Goal: Transaction & Acquisition: Download file/media

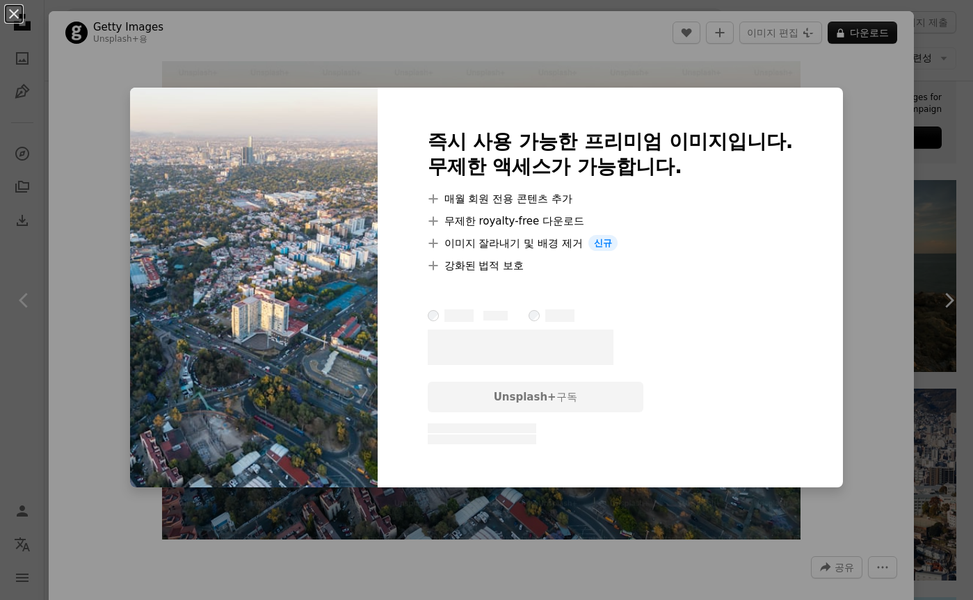
scroll to position [278, 0]
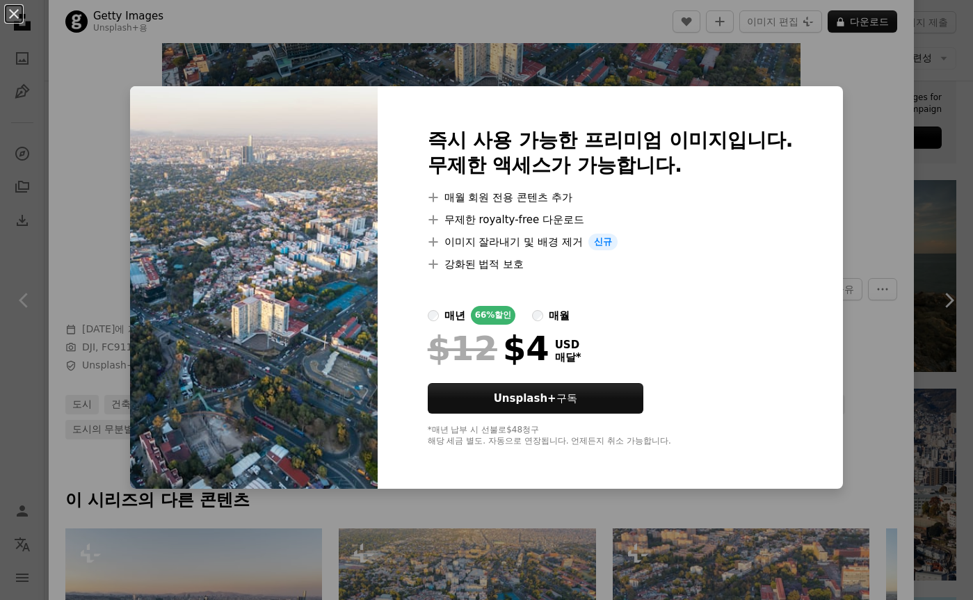
click at [881, 175] on div "An X shape 즉시 사용 가능한 프리미엄 이미지입니다. 무제한 액세스가 가능합니다. A plus sign 매월 회원 전용 콘텐츠 추가 A…" at bounding box center [486, 300] width 973 height 600
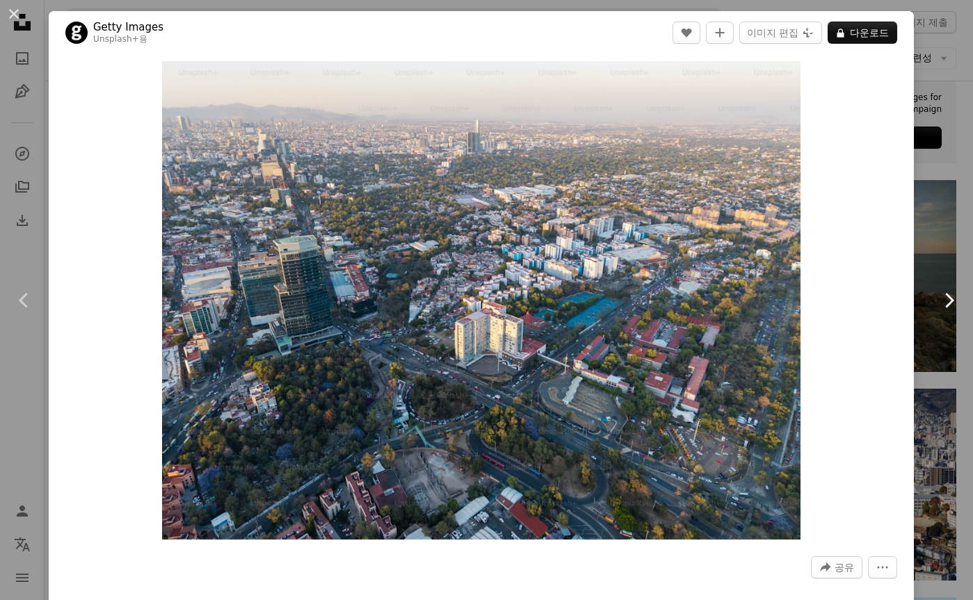
click at [935, 235] on link "Chevron right" at bounding box center [948, 301] width 49 height 134
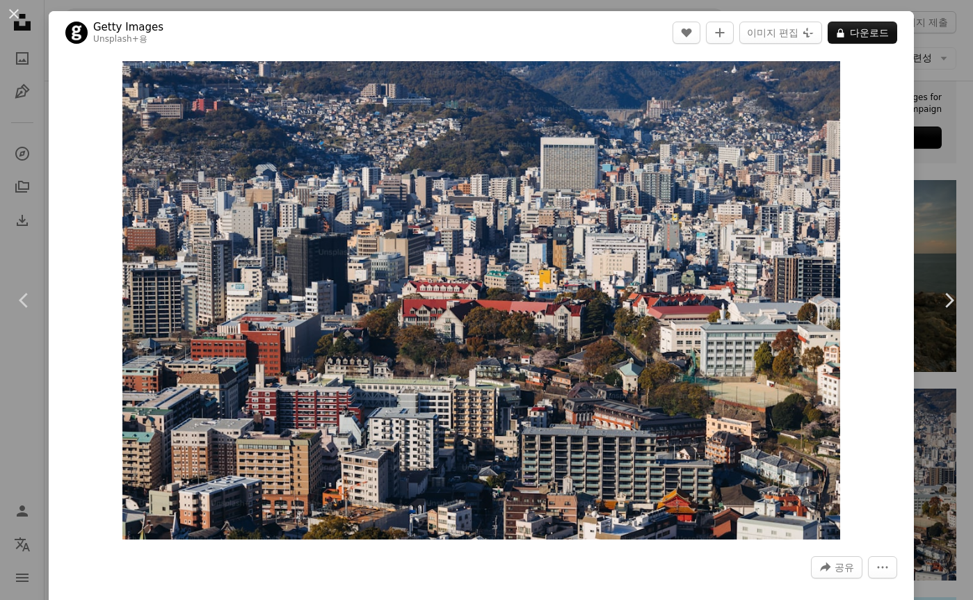
click at [893, 64] on div "Zoom in" at bounding box center [481, 300] width 865 height 492
click at [15, 7] on button "An X shape" at bounding box center [14, 14] width 17 height 17
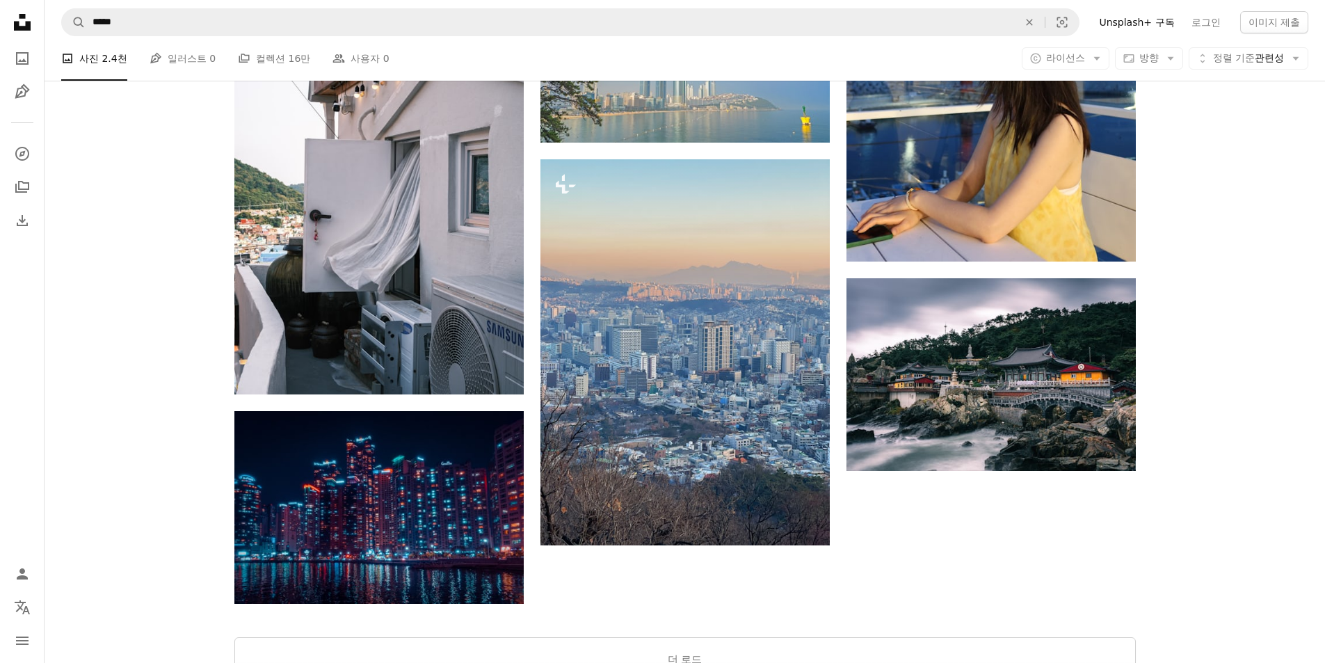
scroll to position [1815, 0]
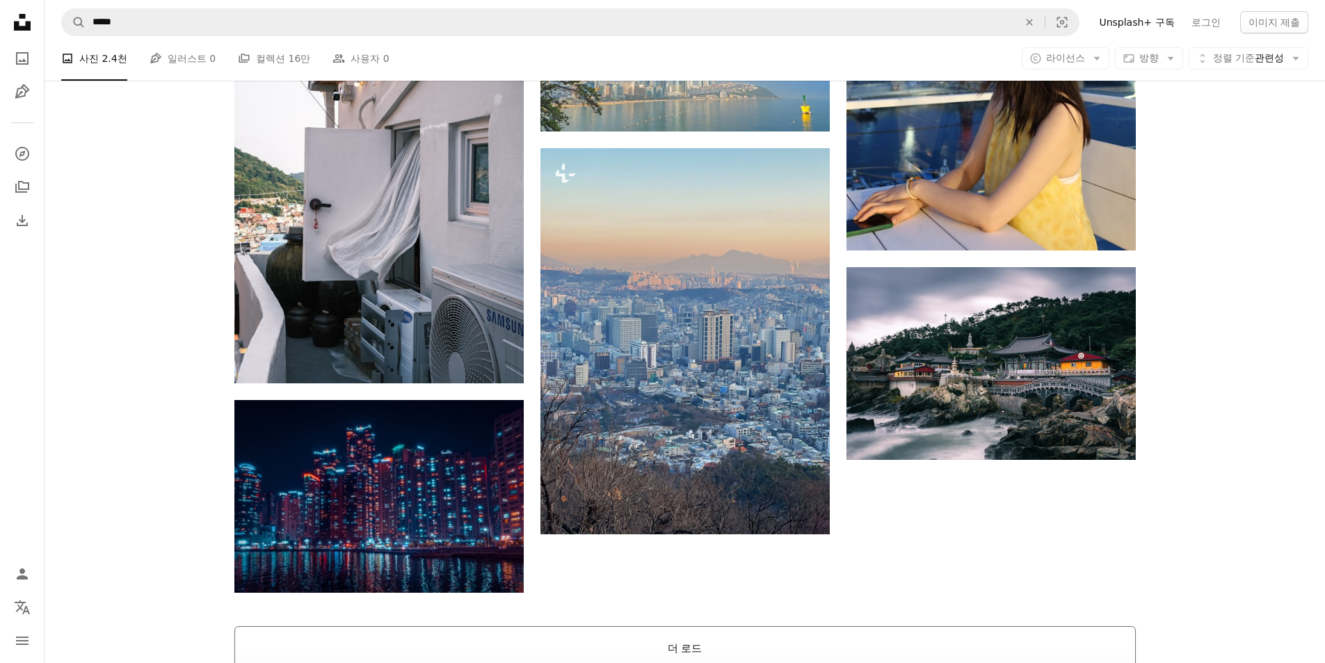
click at [796, 600] on button "더 로드" at bounding box center [684, 648] width 901 height 45
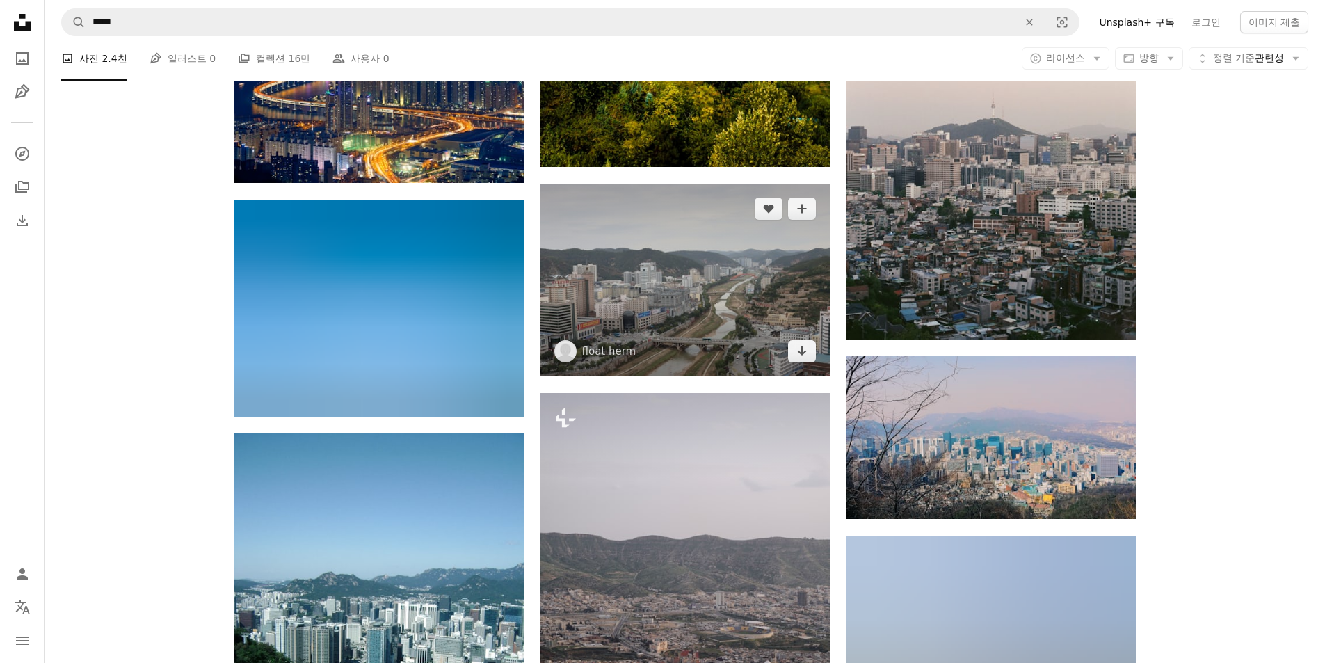
scroll to position [5848, 0]
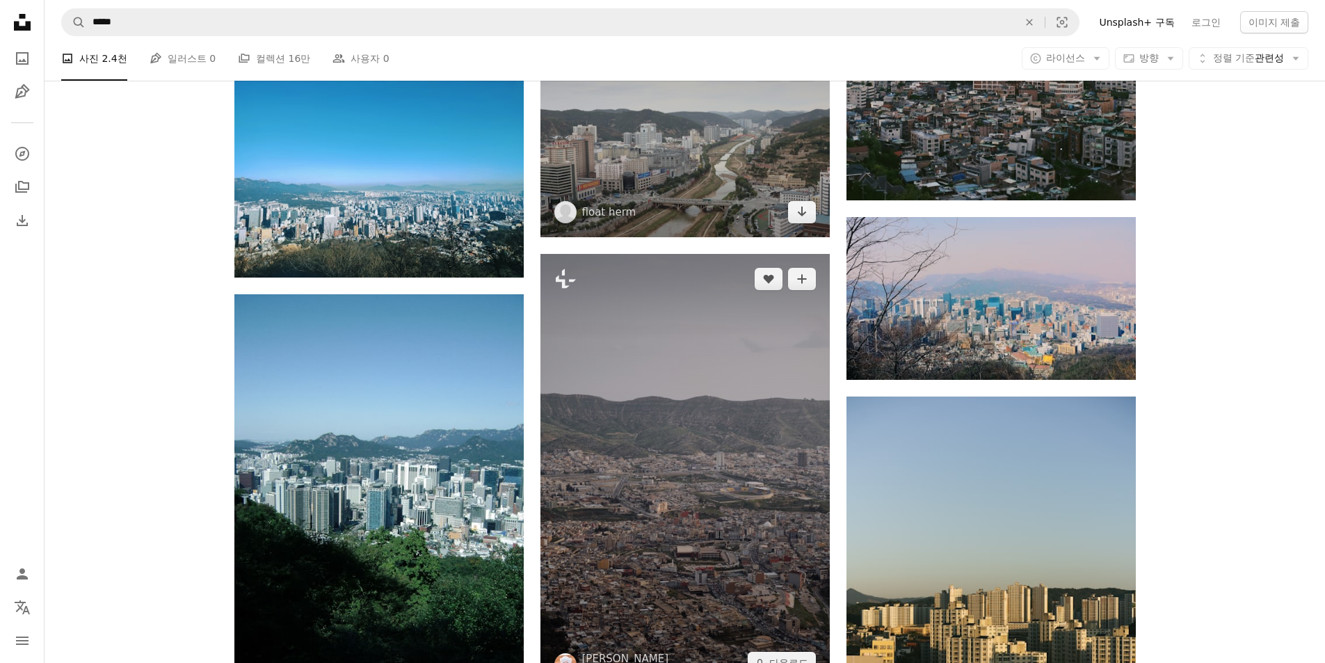
click at [668, 354] on img at bounding box center [684, 471] width 289 height 434
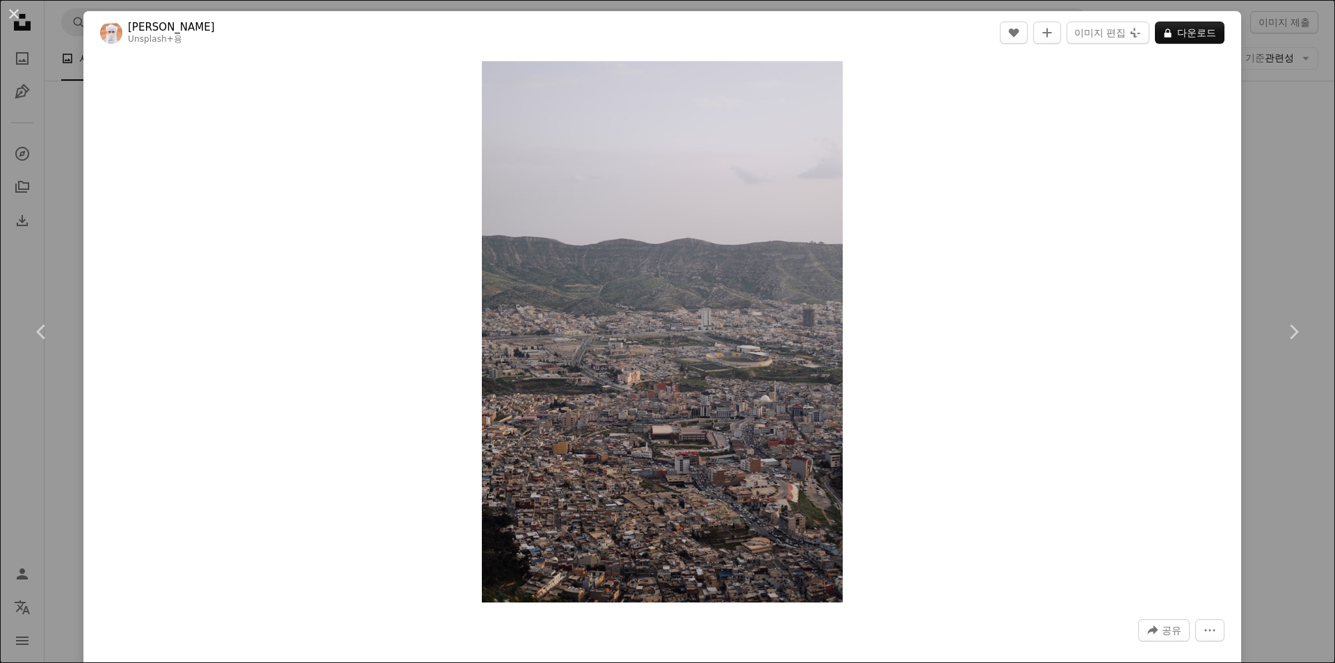
click at [972, 261] on div "An X shape Chevron left Chevron right Ahmed Unsplash+ 용 A heart A plus sign 이미지…" at bounding box center [667, 331] width 1335 height 663
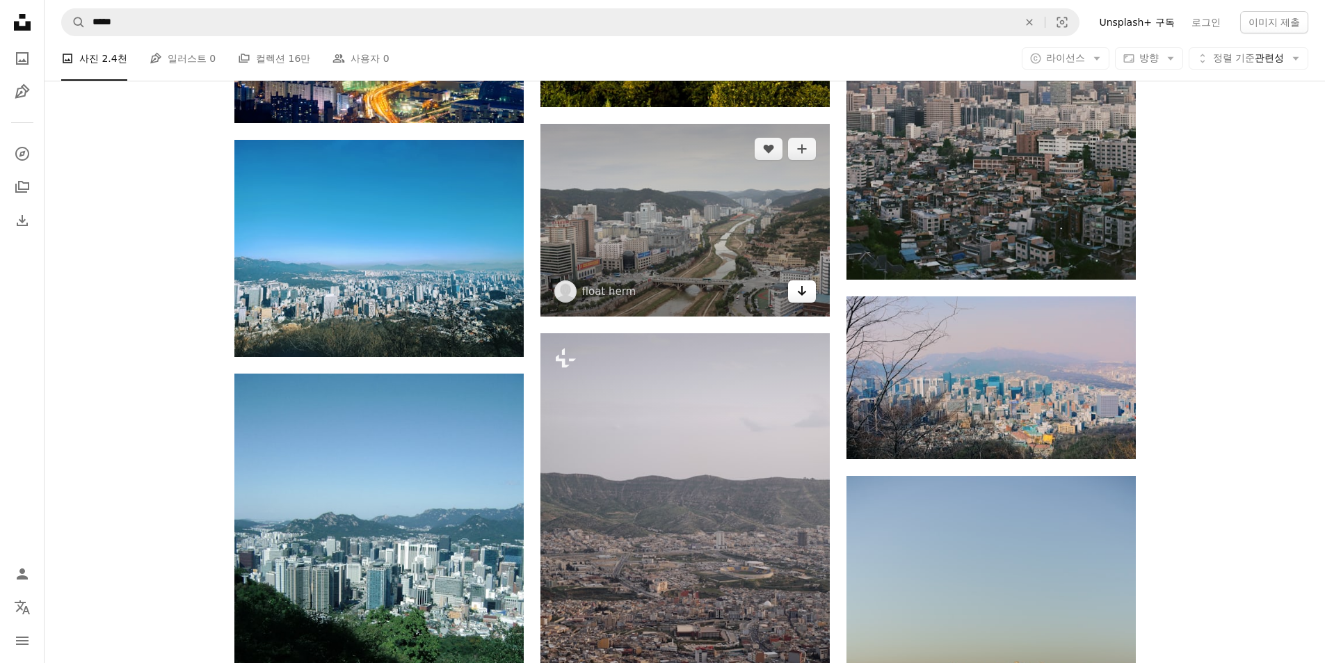
scroll to position [5570, 0]
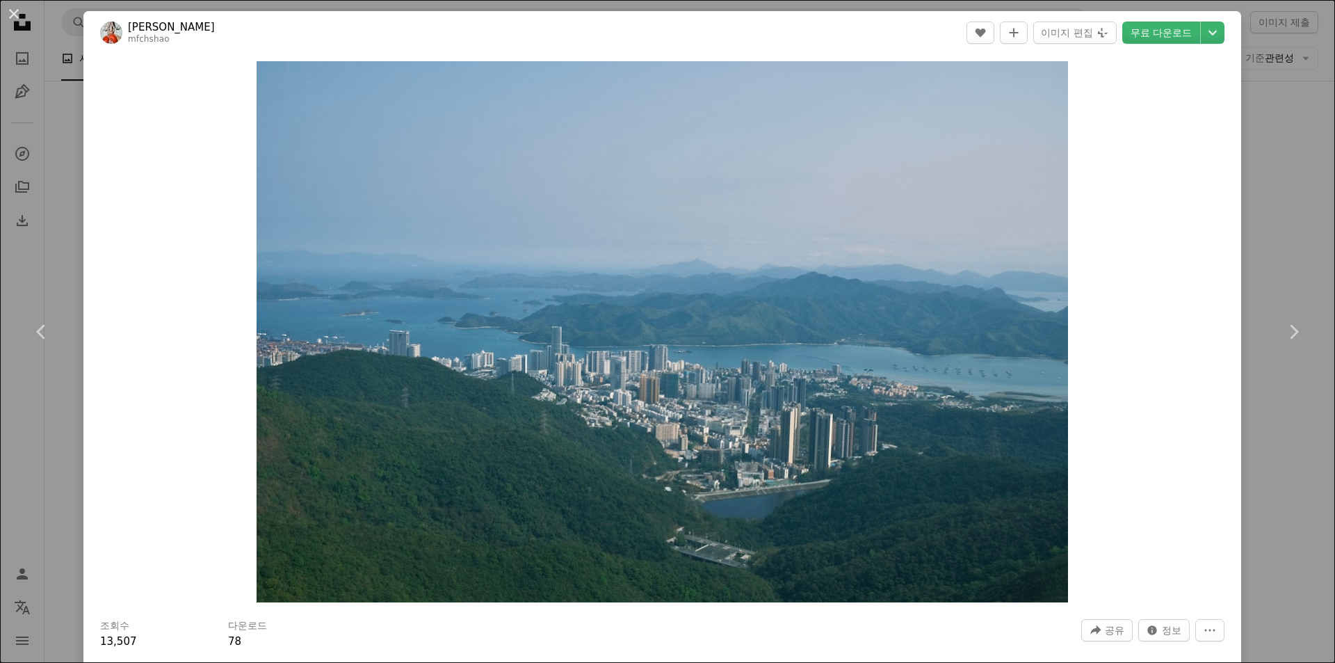
click at [972, 433] on div "Zoom in" at bounding box center [662, 331] width 1158 height 555
click at [73, 84] on div "An X shape Chevron left Chevron right [PERSON_NAME] mfchshao A heart A plus sig…" at bounding box center [667, 331] width 1335 height 663
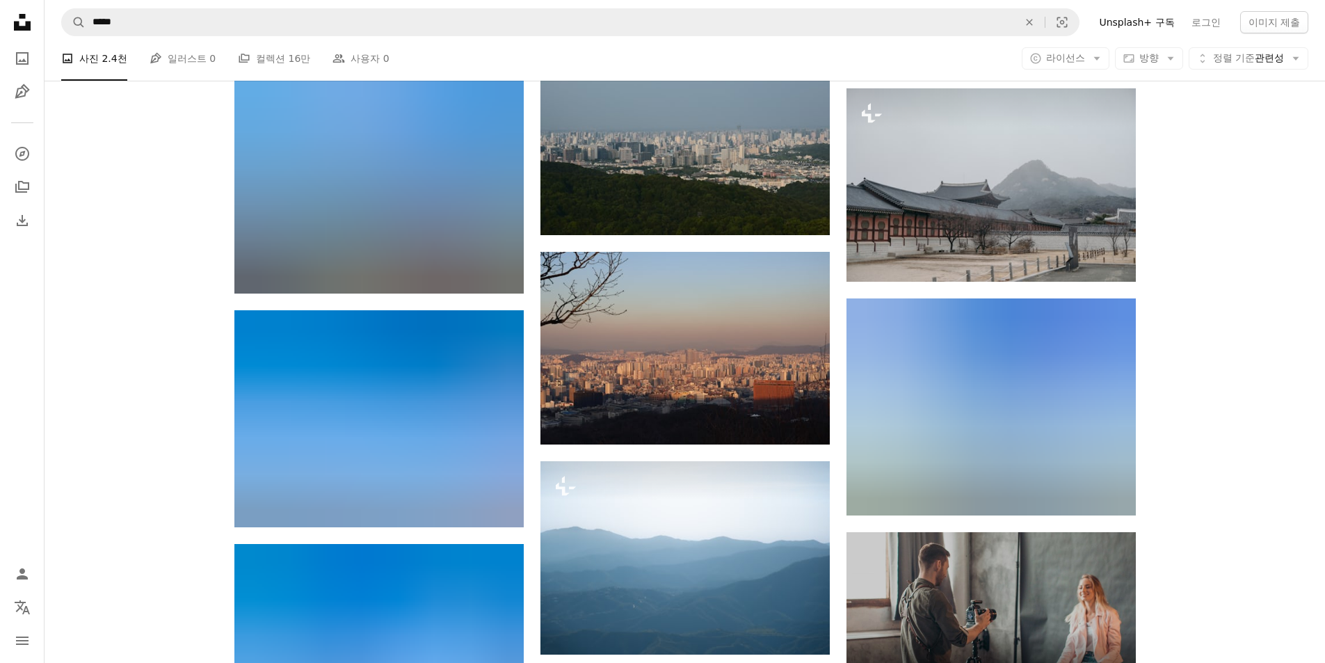
scroll to position [4666, 0]
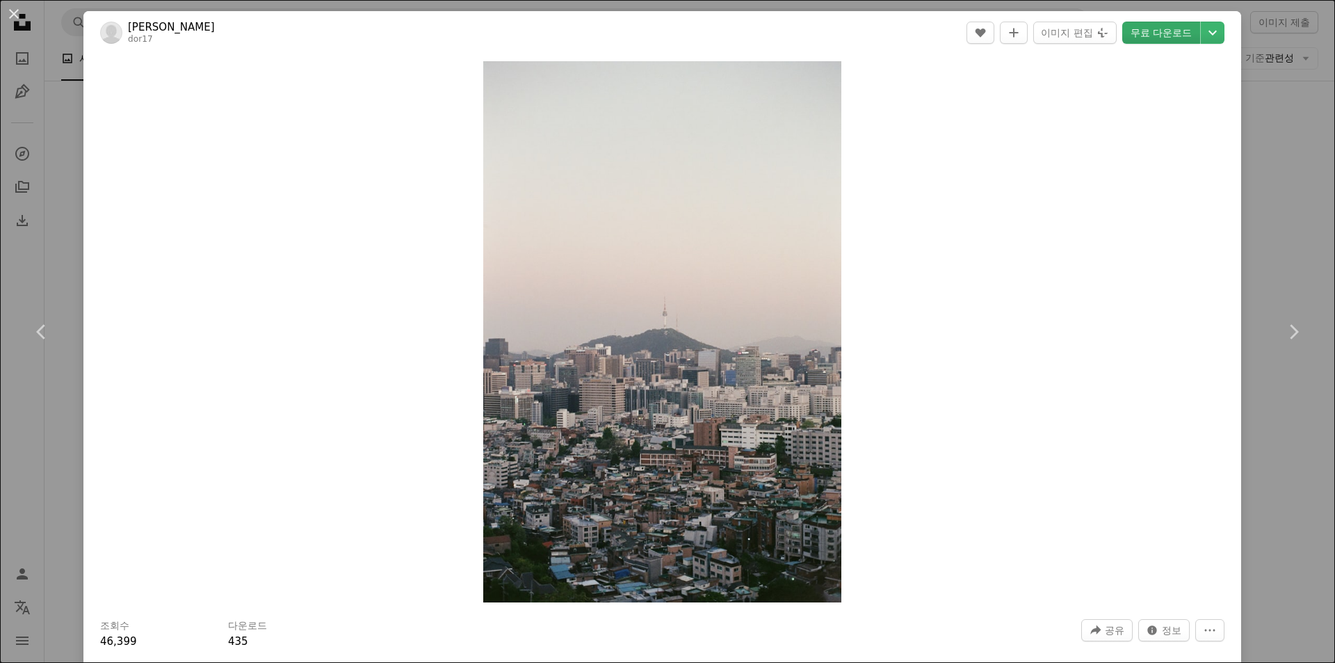
click at [972, 40] on link "무료 다운로드" at bounding box center [1162, 33] width 78 height 22
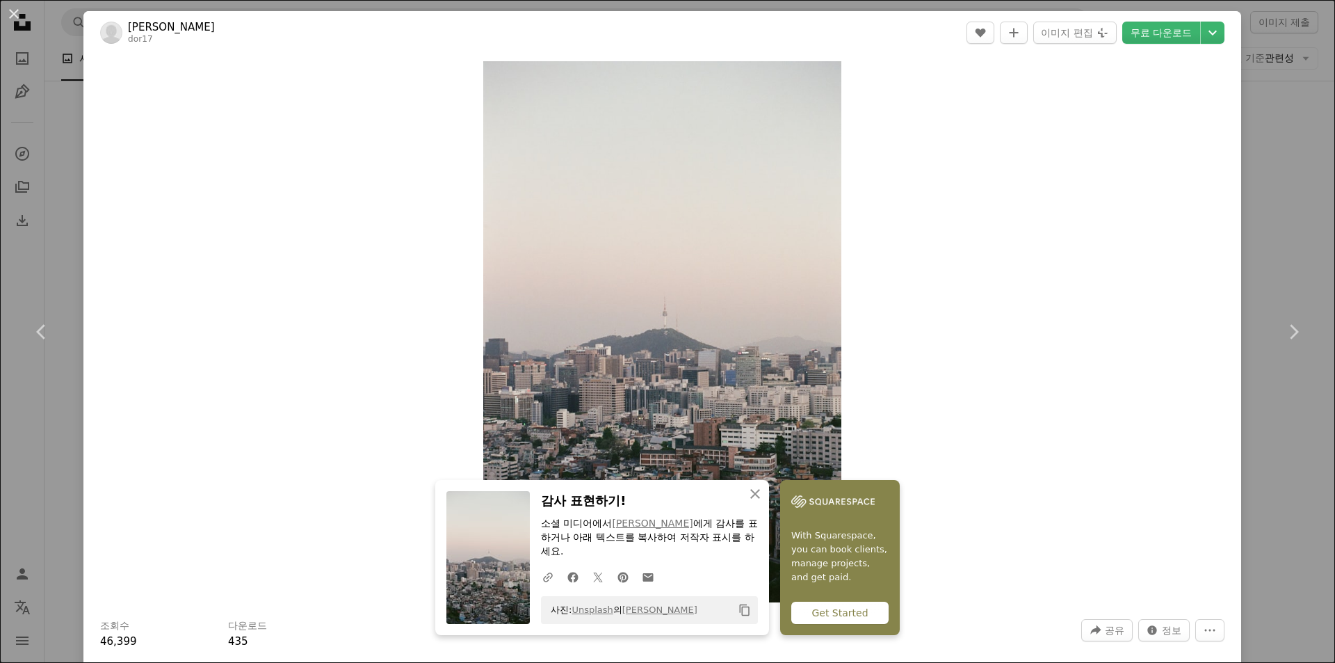
click at [68, 128] on div "An X shape Chevron left Chevron right [PERSON_NAME] dor17 A heart A plus sign 이…" at bounding box center [667, 331] width 1335 height 663
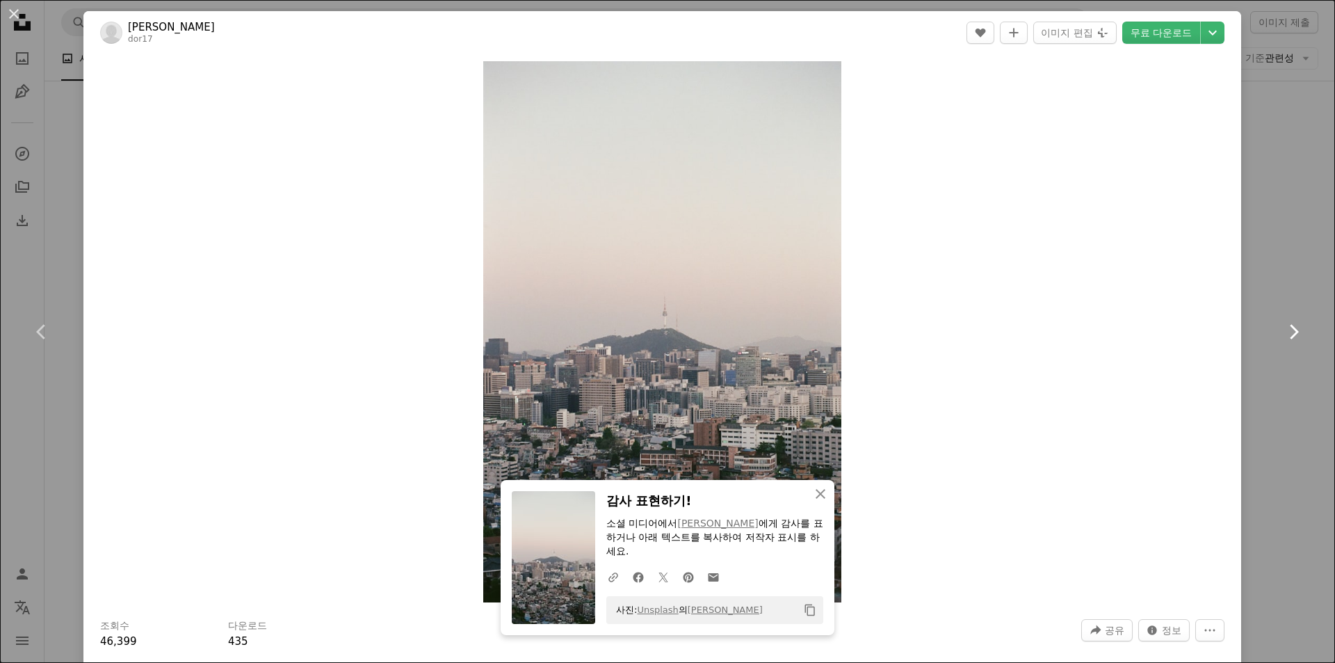
click at [972, 289] on link "Chevron right" at bounding box center [1293, 332] width 83 height 134
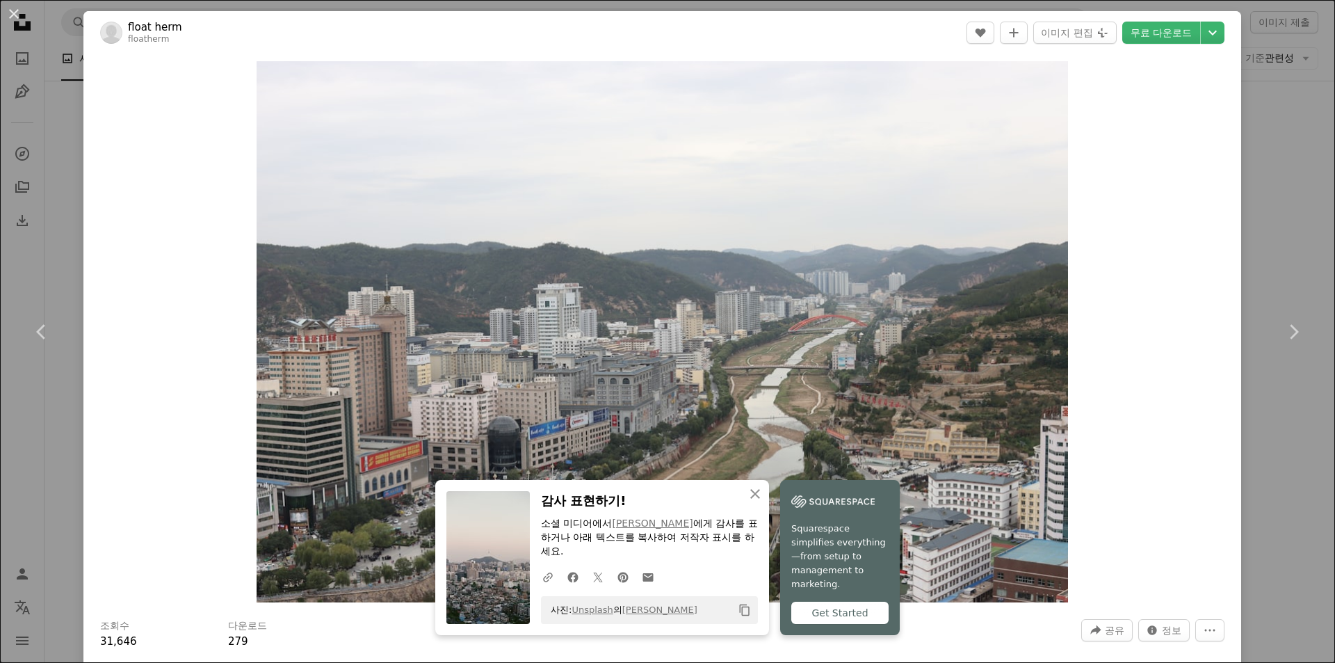
click at [972, 99] on div "An X shape Chevron left Chevron right float herm floatherm A heart A plus sign …" at bounding box center [667, 331] width 1335 height 663
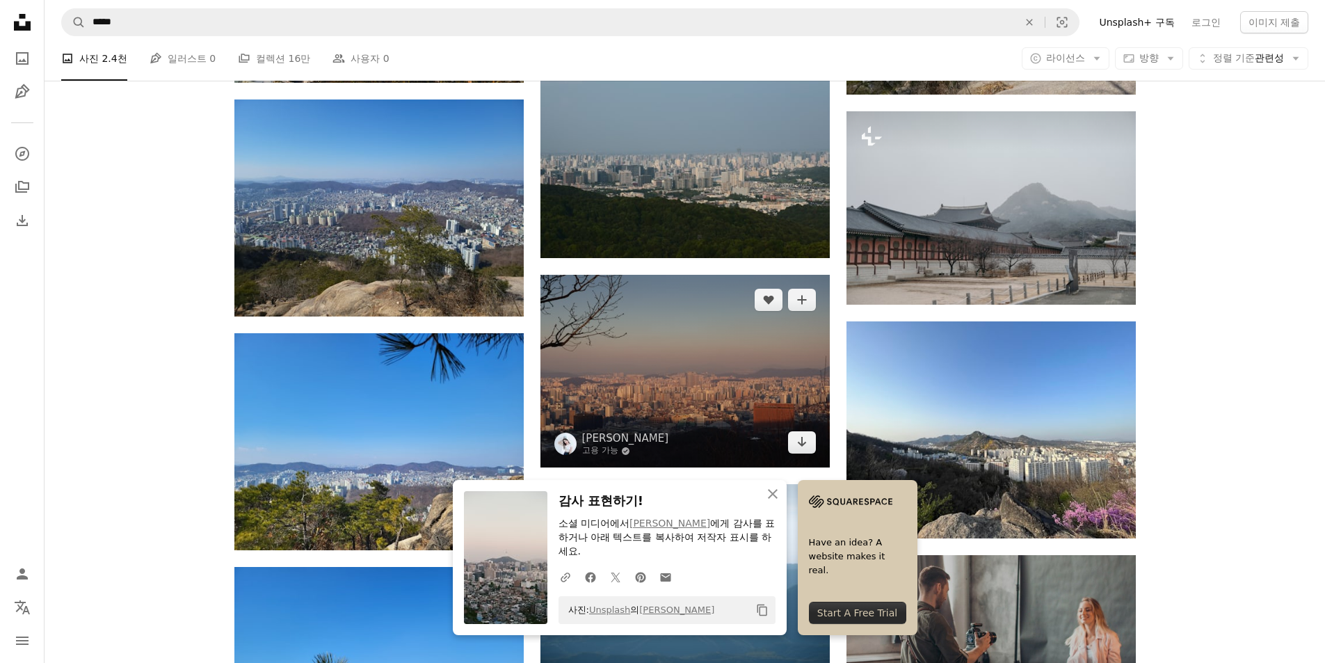
click at [689, 275] on img at bounding box center [684, 371] width 289 height 193
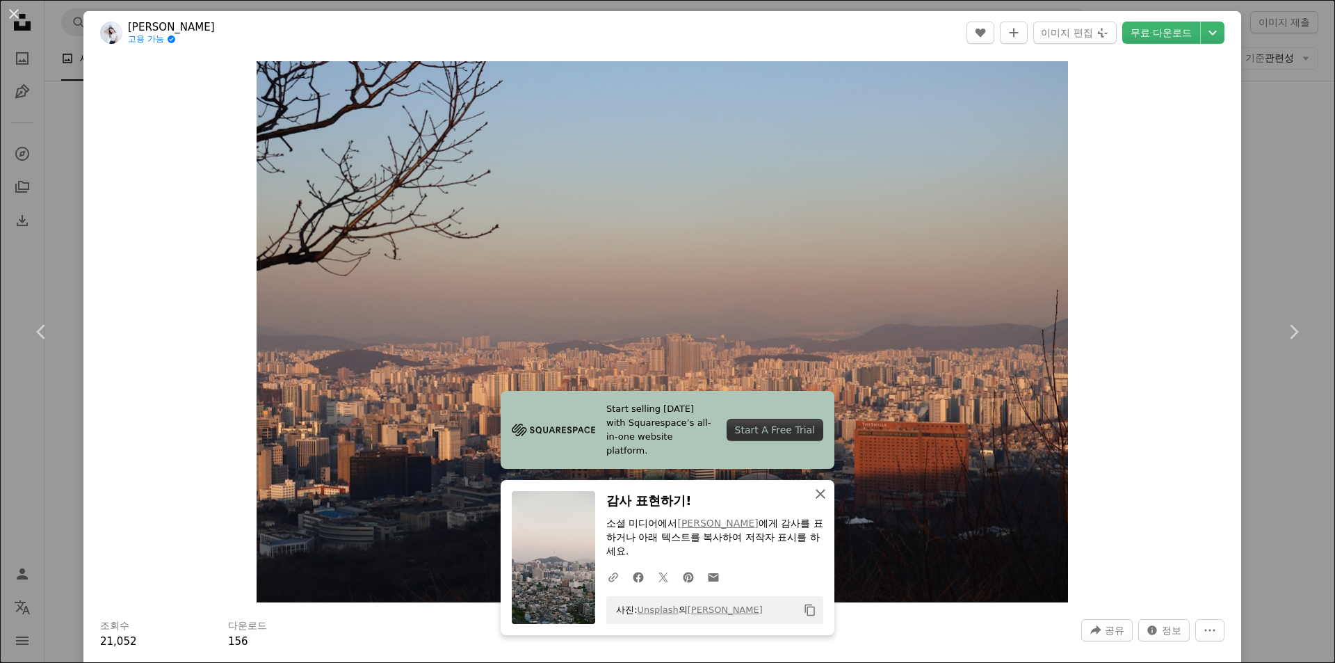
click at [812, 499] on icon "An X shape" at bounding box center [820, 493] width 17 height 17
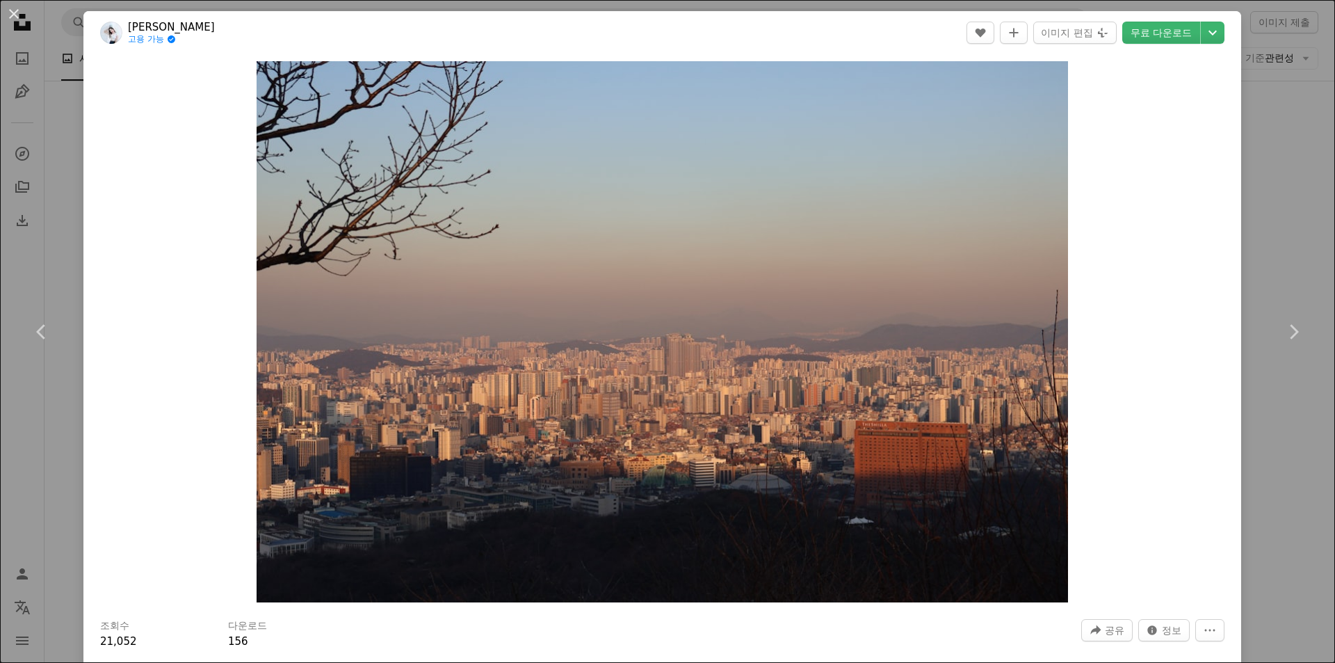
click at [61, 125] on div "An X shape Chevron left Chevron right [PERSON_NAME] 고용 가능 A checkmark inside of…" at bounding box center [667, 331] width 1335 height 663
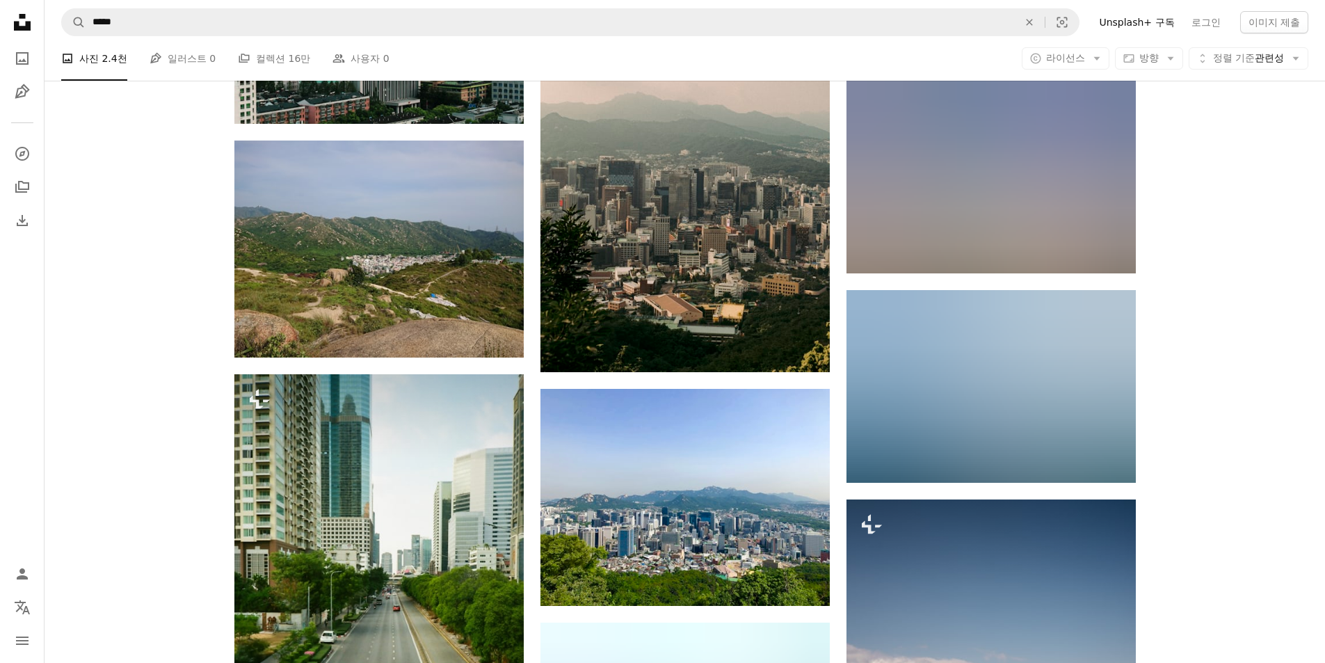
scroll to position [6683, 0]
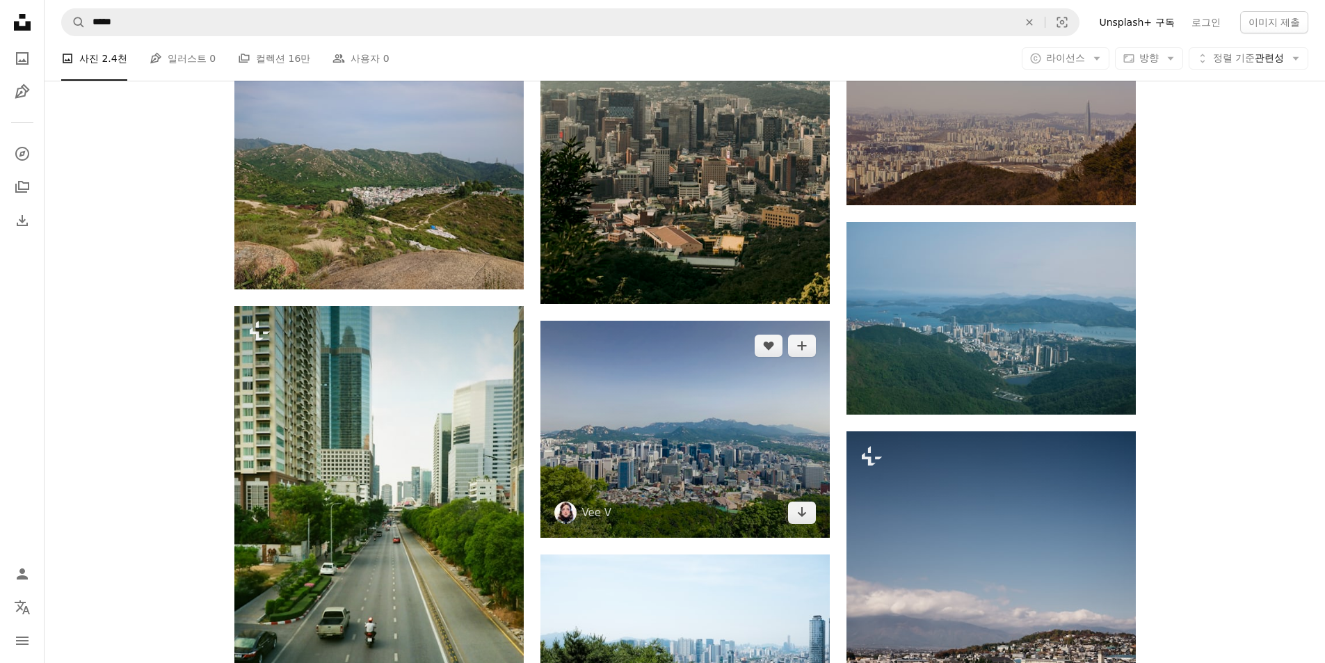
click at [654, 321] on img at bounding box center [684, 429] width 289 height 217
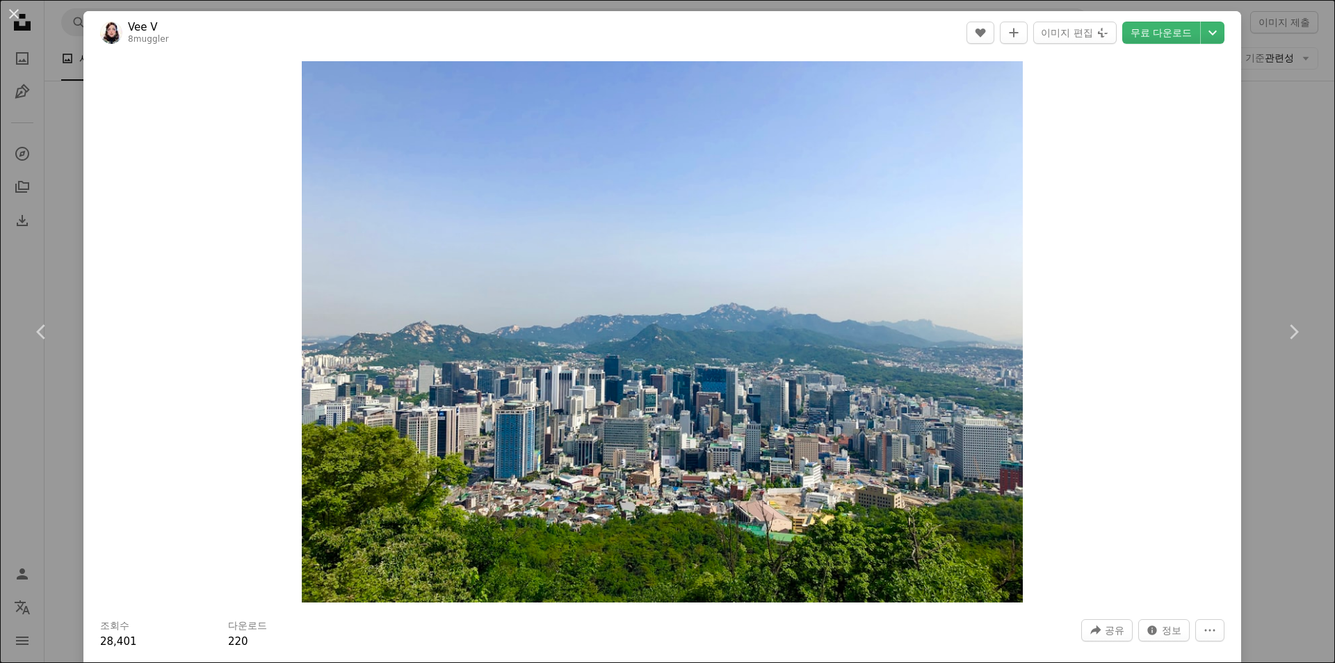
click at [972, 195] on div "An X shape Chevron left Chevron right Vee V 8muggler A heart A plus sign 이미지 편집…" at bounding box center [667, 331] width 1335 height 663
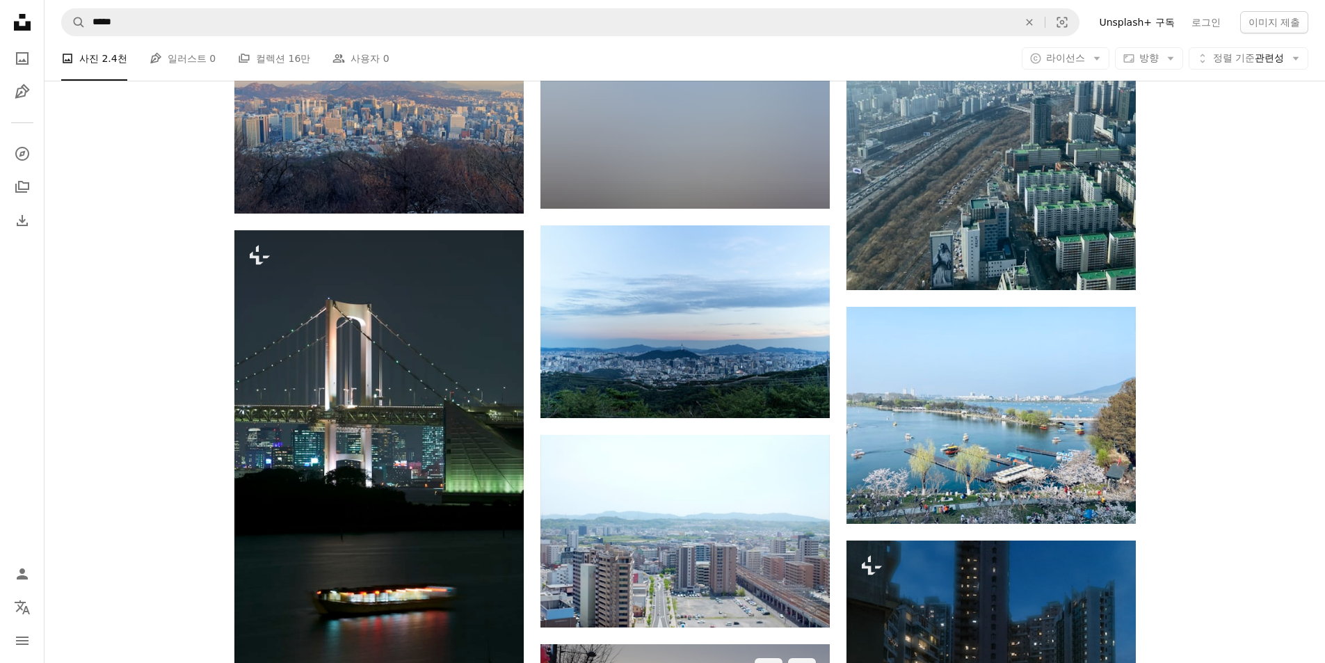
scroll to position [8700, 0]
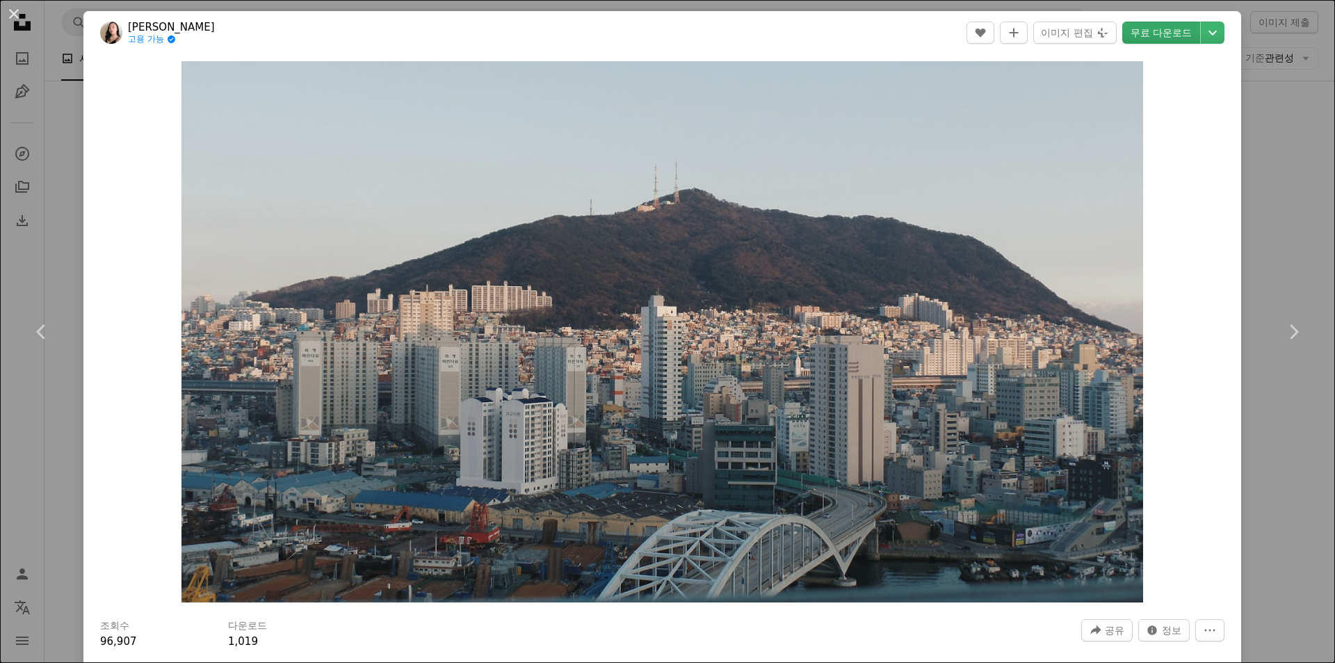
click at [972, 38] on link "무료 다운로드" at bounding box center [1162, 33] width 78 height 22
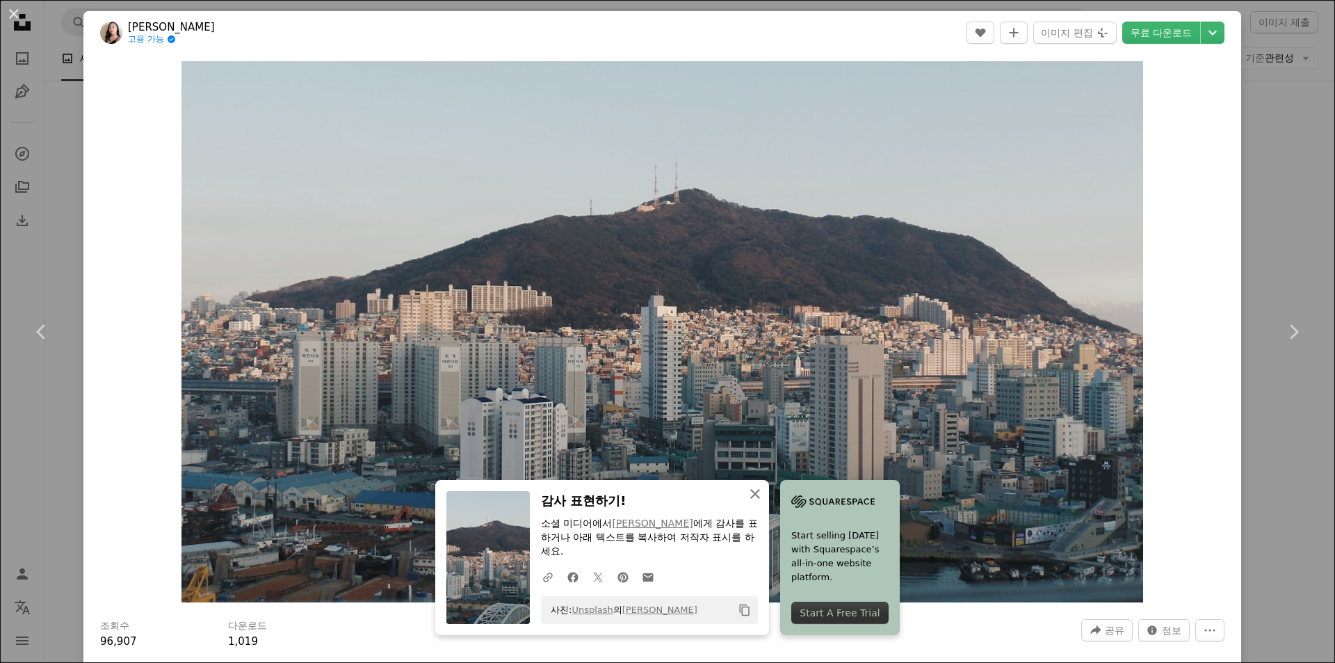
click at [764, 487] on icon "An X shape" at bounding box center [755, 493] width 17 height 17
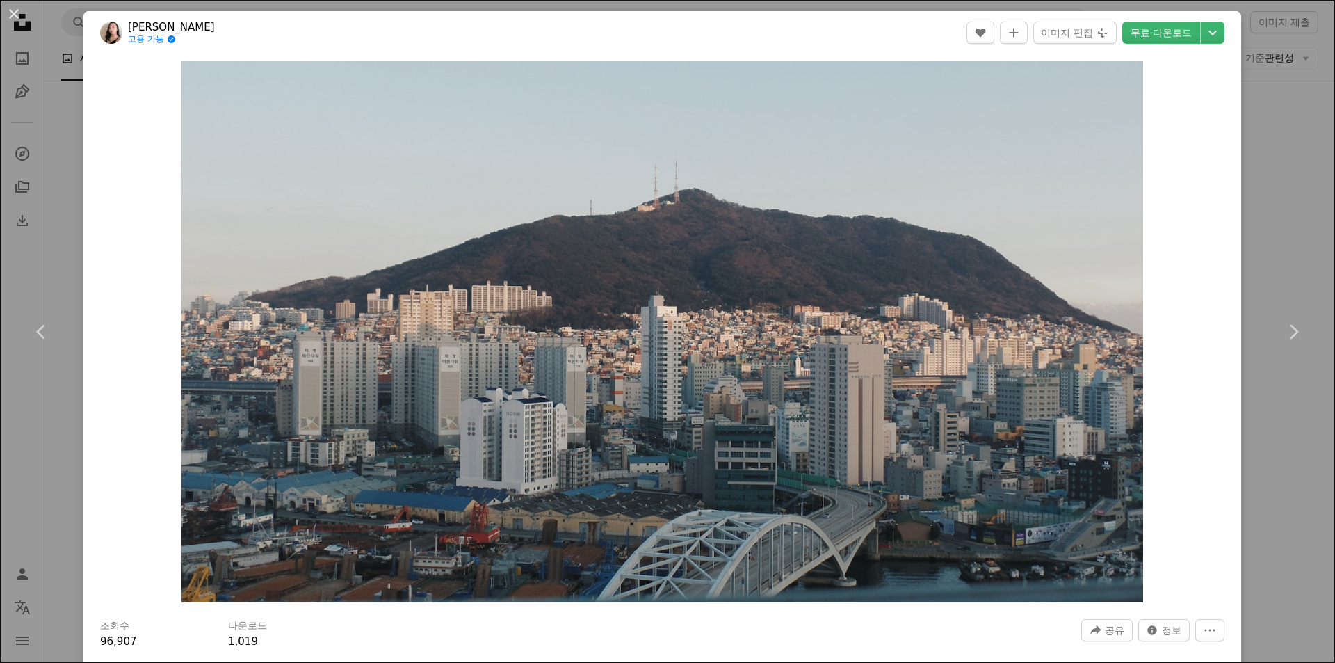
click at [972, 366] on div "An X shape Chevron left Chevron right Danielle Austria 고용 가능 A checkmark inside…" at bounding box center [667, 331] width 1335 height 663
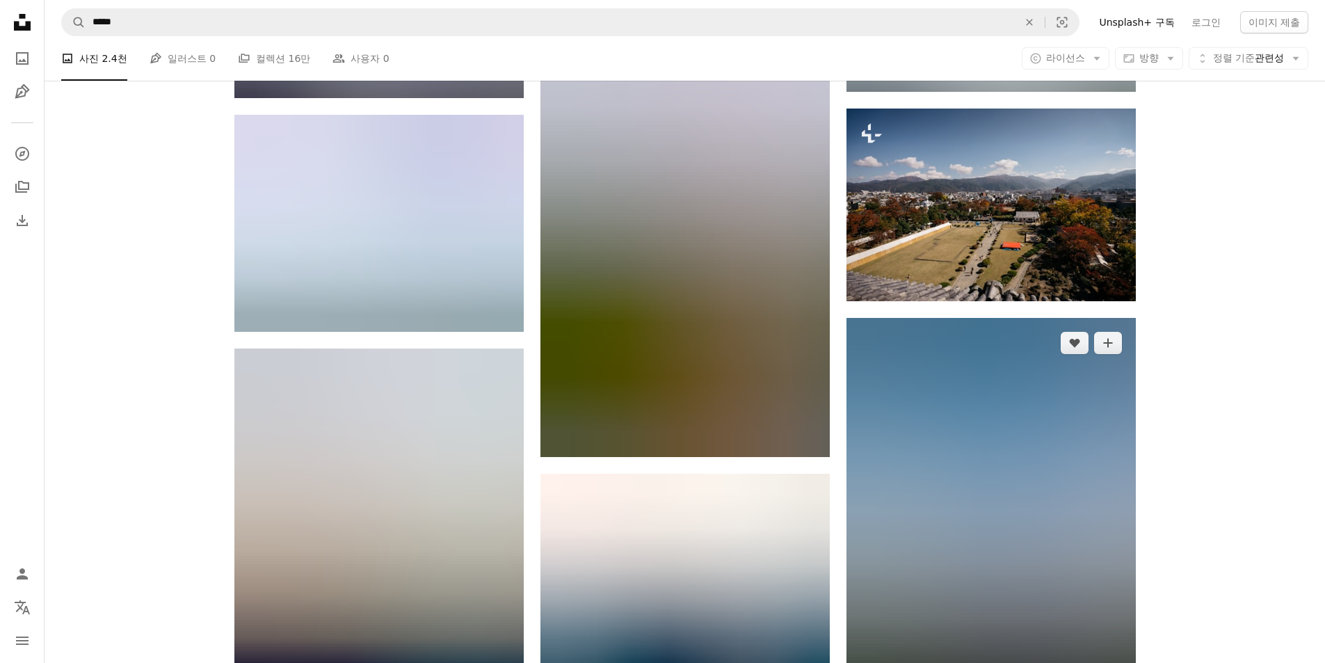
scroll to position [10508, 0]
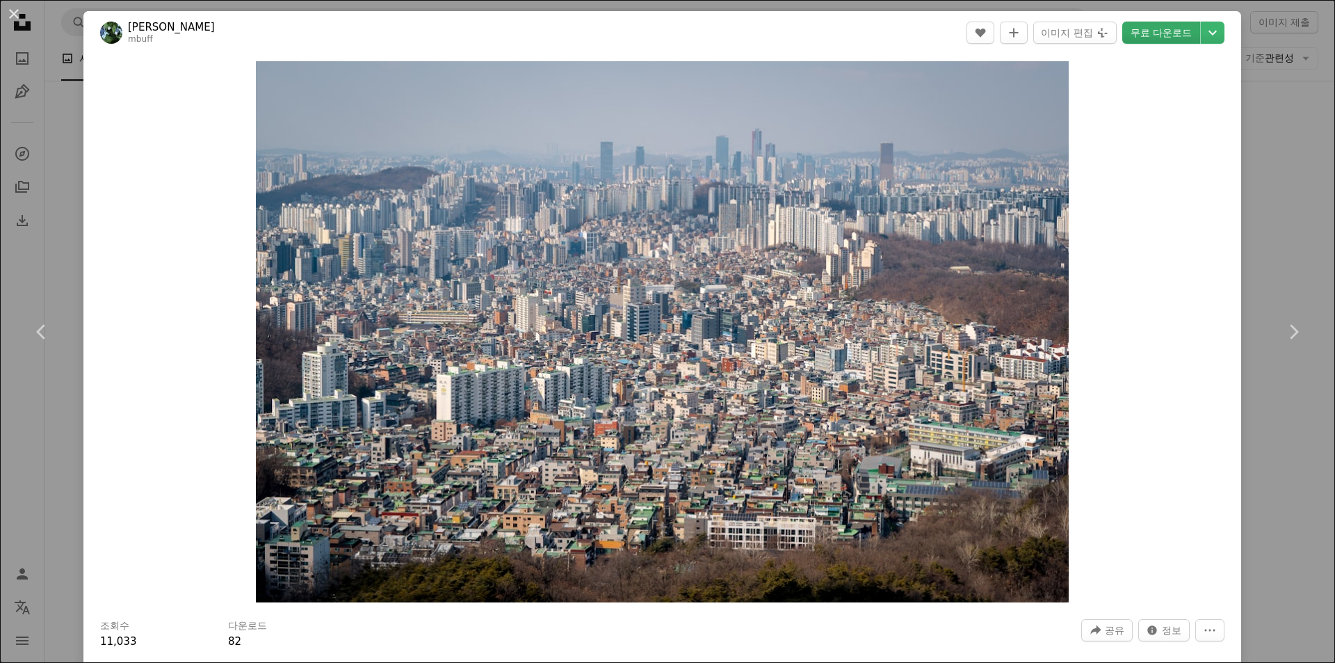
click at [972, 33] on link "무료 다운로드" at bounding box center [1162, 33] width 78 height 22
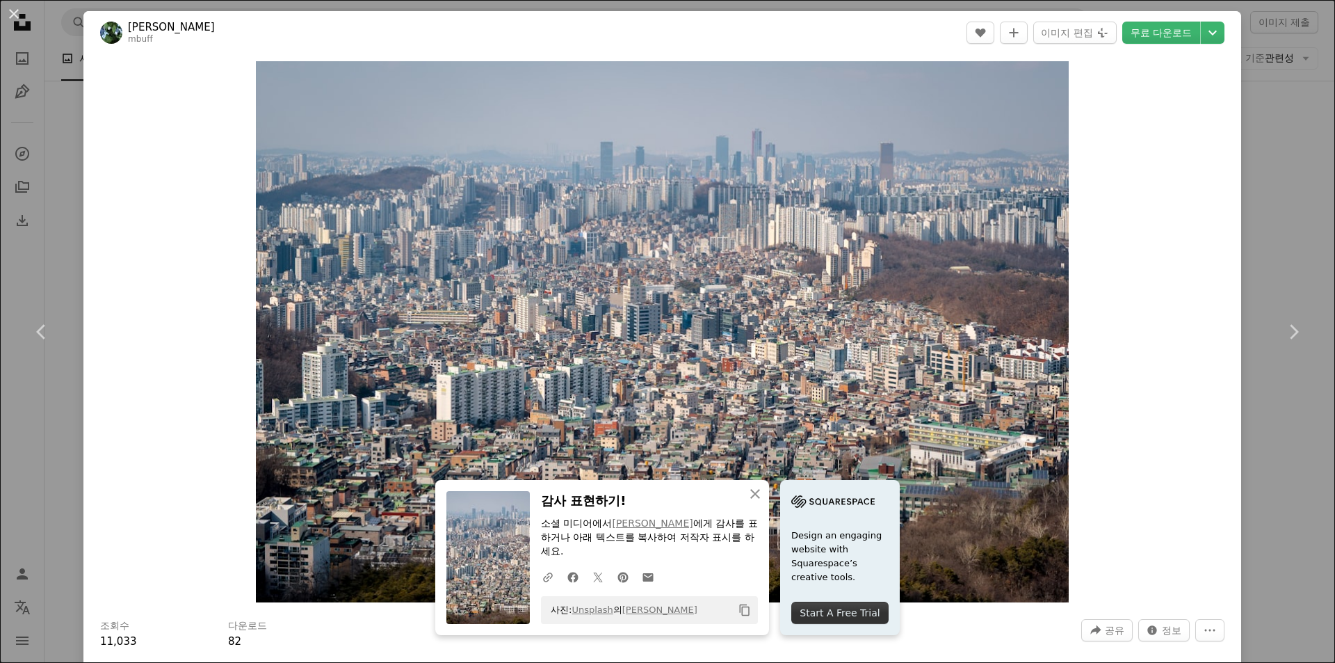
click at [972, 244] on div "An X shape Chevron left Chevron right Sung Jin Cho mbuff A heart A plus sign 이미…" at bounding box center [667, 331] width 1335 height 663
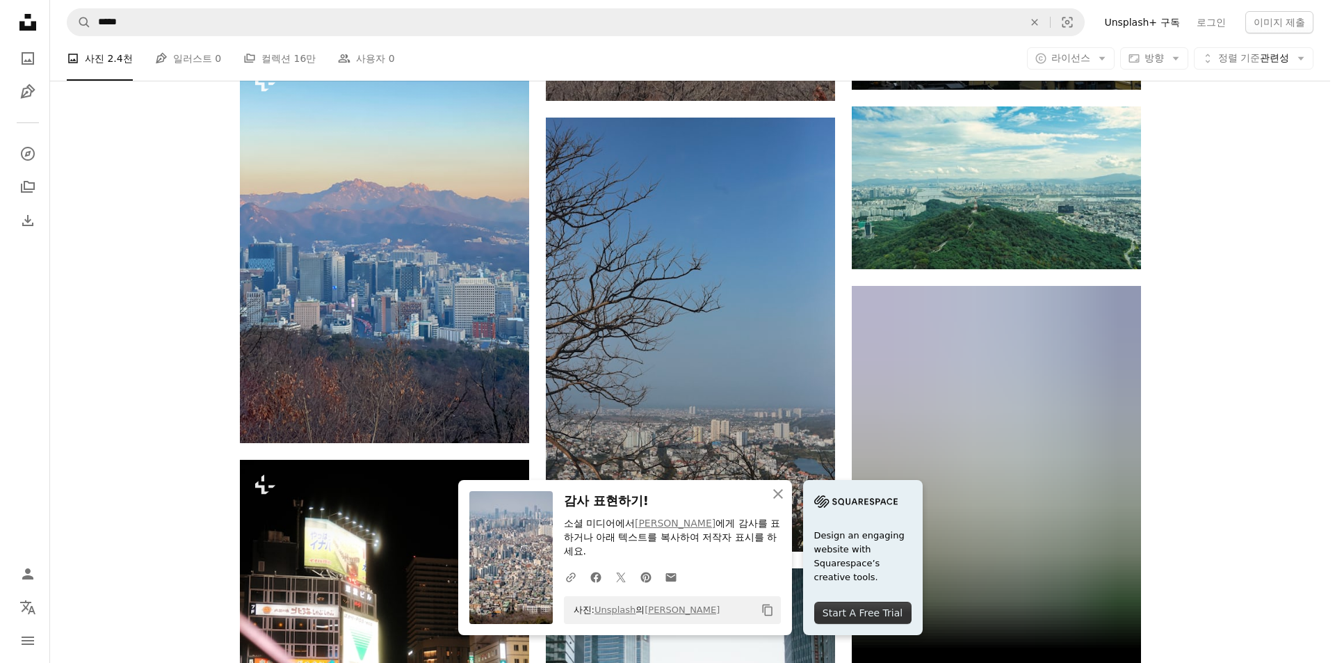
scroll to position [11064, 0]
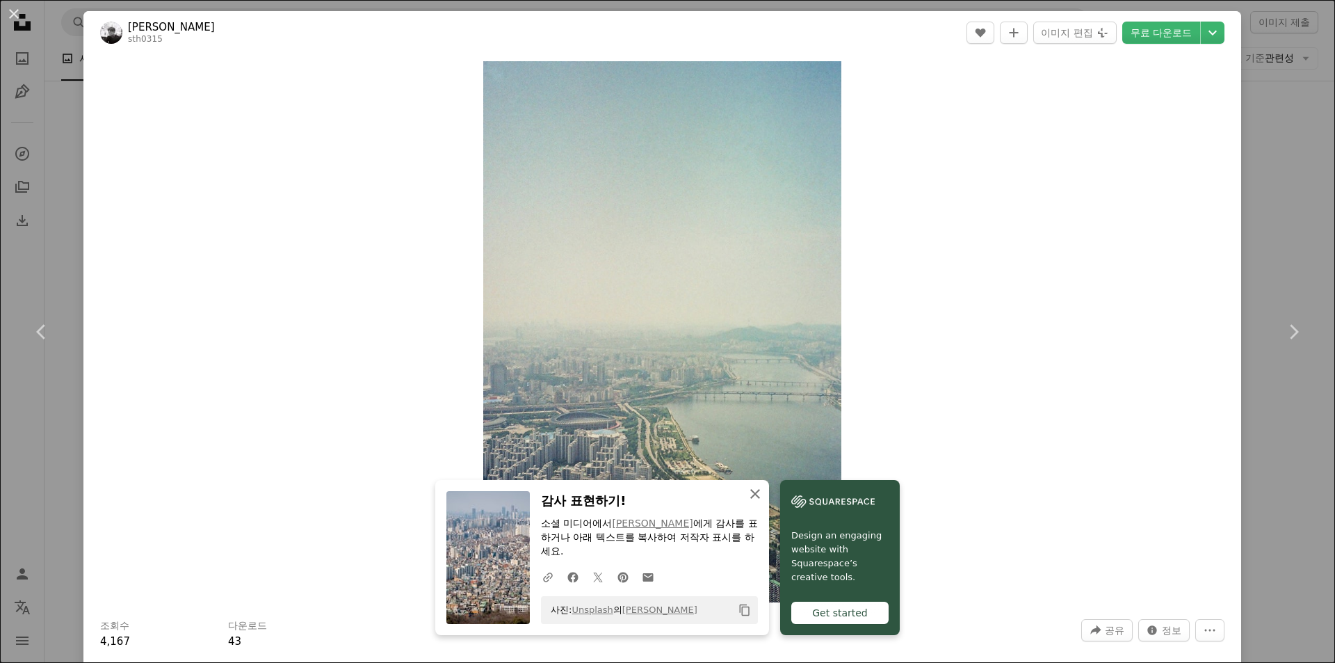
click at [764, 492] on icon "An X shape" at bounding box center [755, 493] width 17 height 17
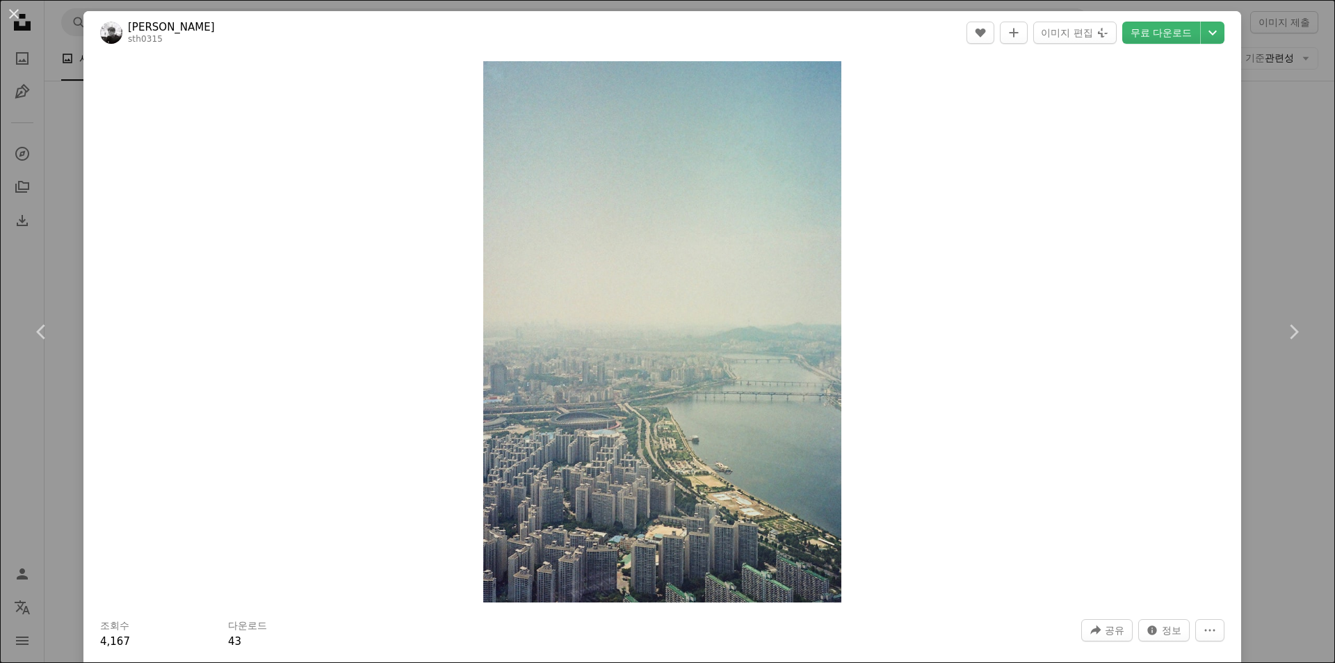
click at [972, 114] on div "An X shape Chevron left Chevron right jason song sth0315 A heart A plus sign 이미…" at bounding box center [667, 331] width 1335 height 663
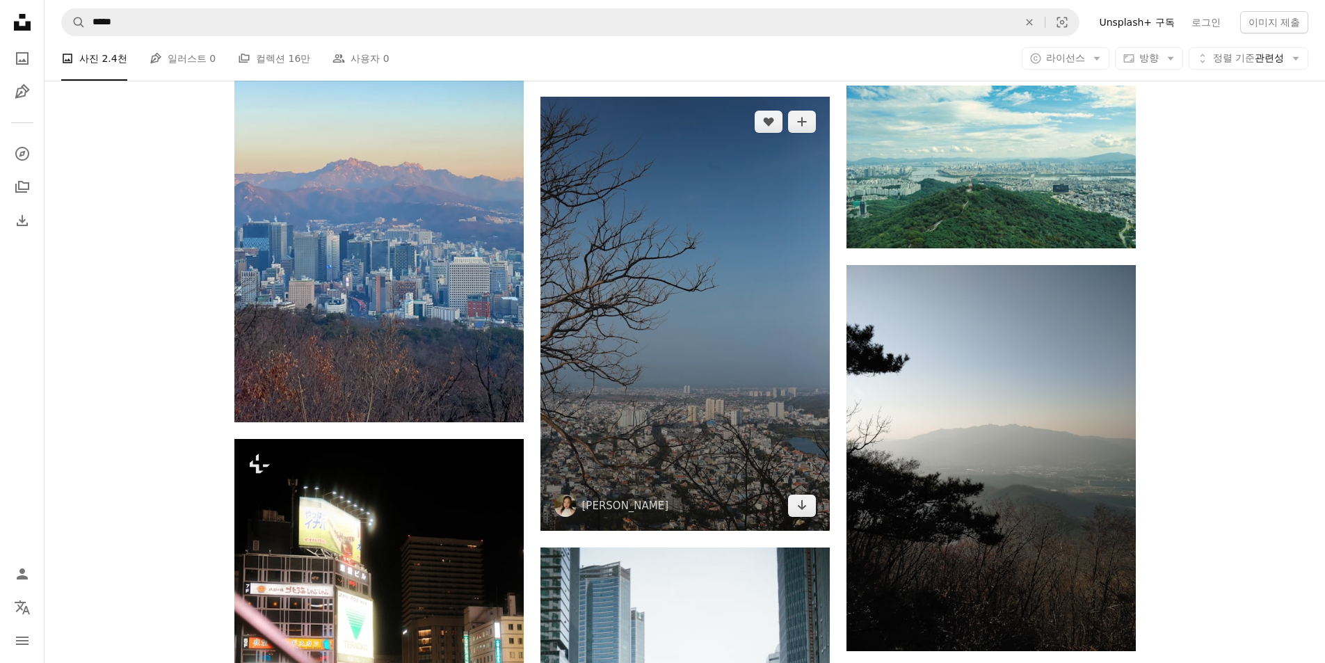
click at [739, 255] on img at bounding box center [684, 314] width 289 height 434
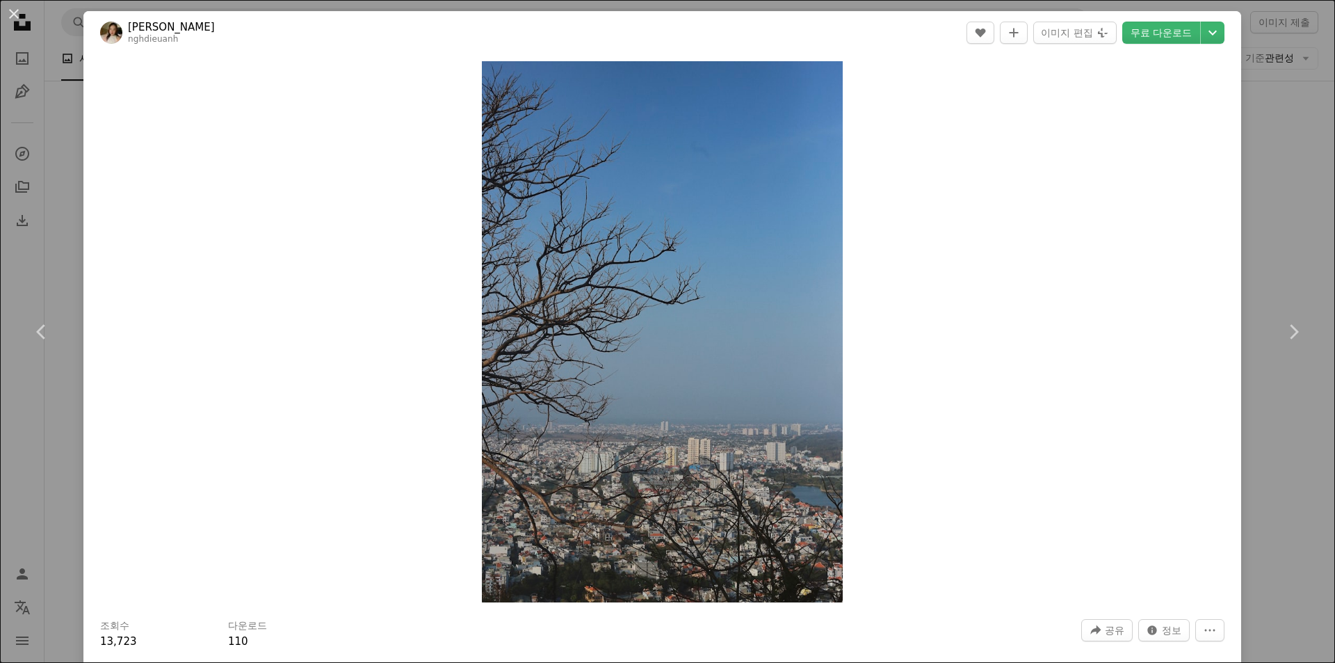
click at [972, 214] on div "An X shape Chevron left Chevron right Nguyen Hoang Dieu Anh nghdieuanh A heart …" at bounding box center [667, 331] width 1335 height 663
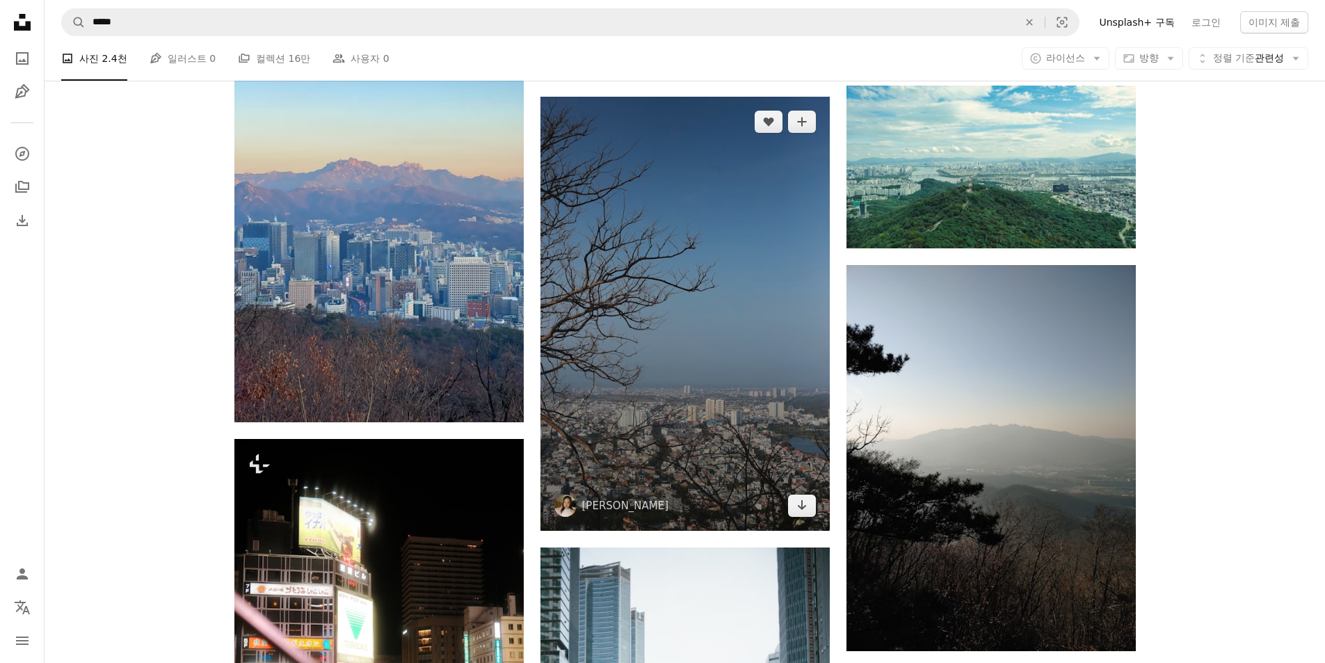
click at [772, 174] on img at bounding box center [684, 314] width 289 height 434
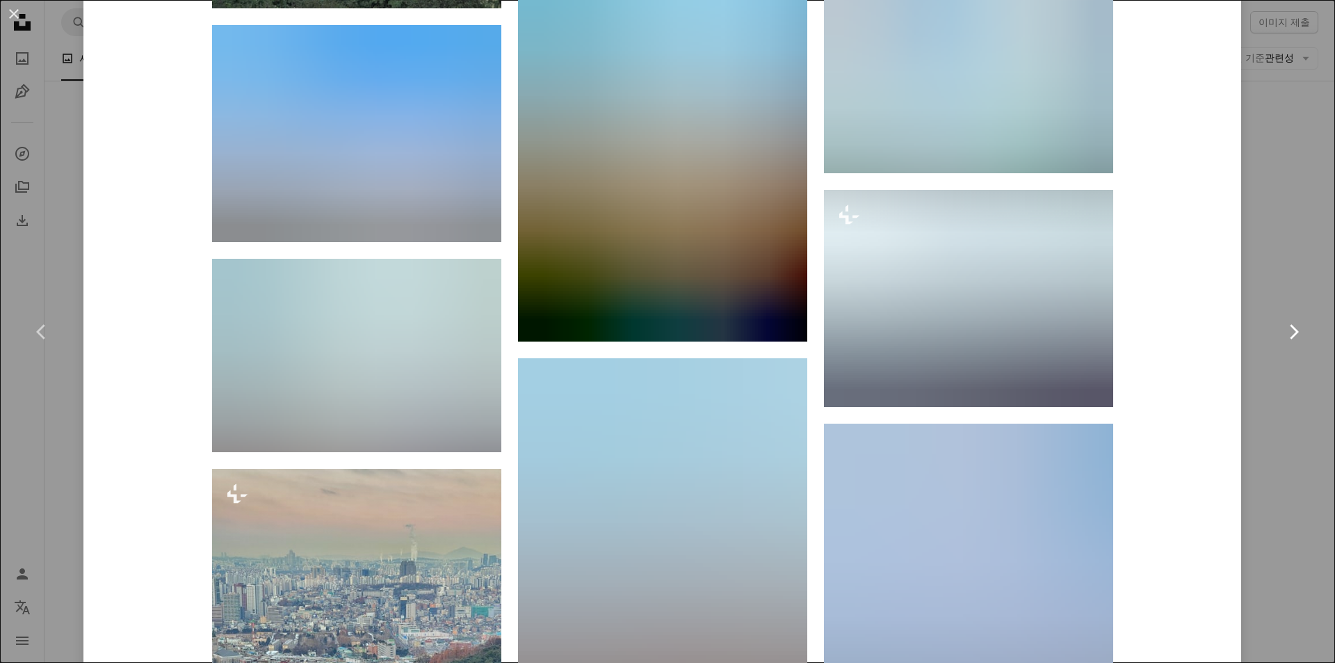
scroll to position [3199, 0]
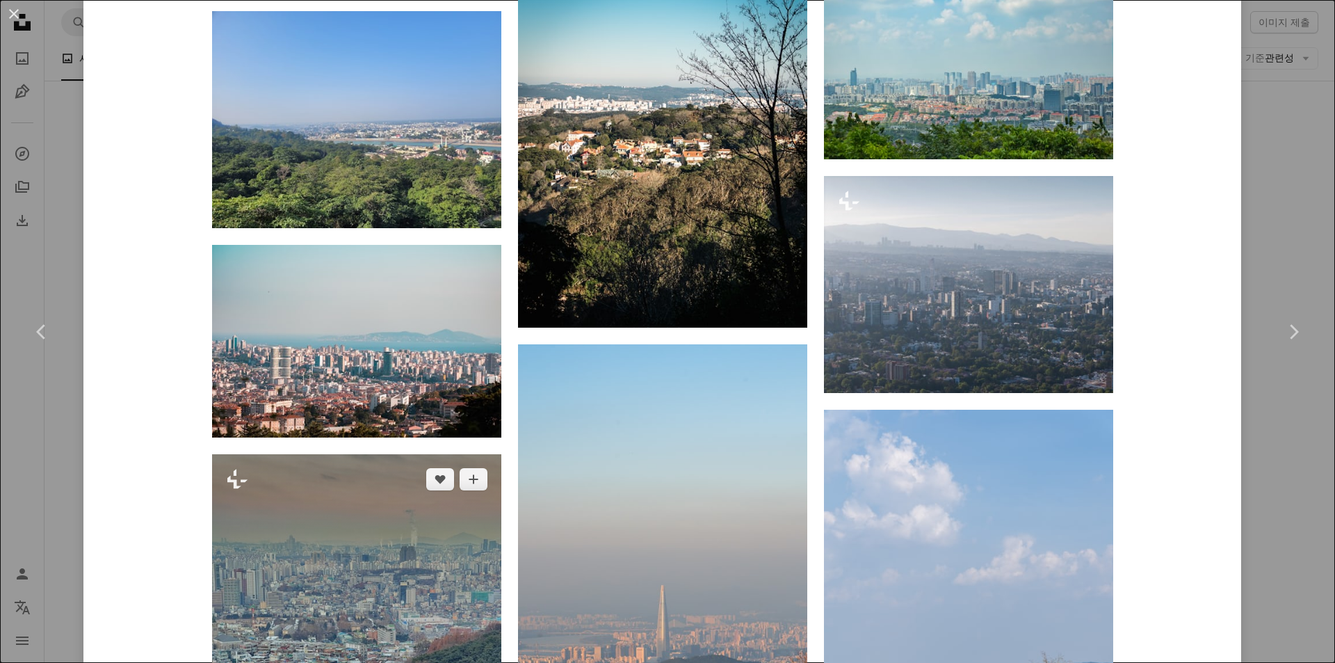
click at [415, 455] on img at bounding box center [356, 647] width 289 height 386
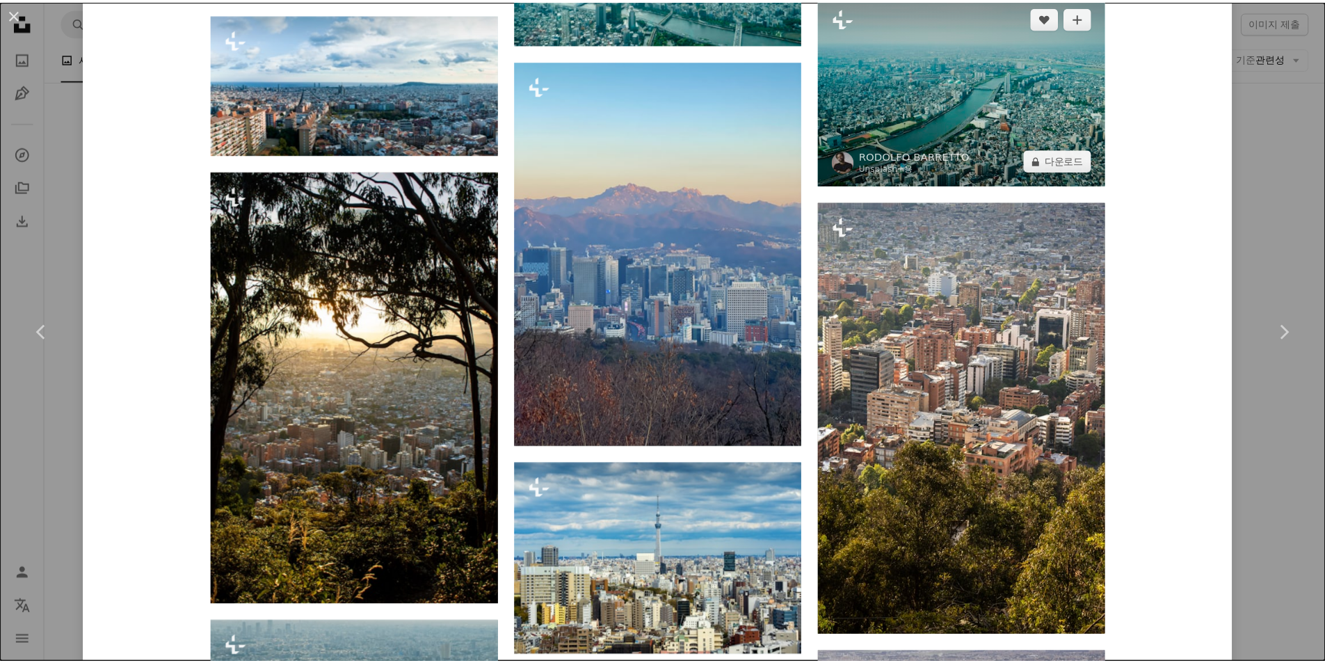
scroll to position [2573, 0]
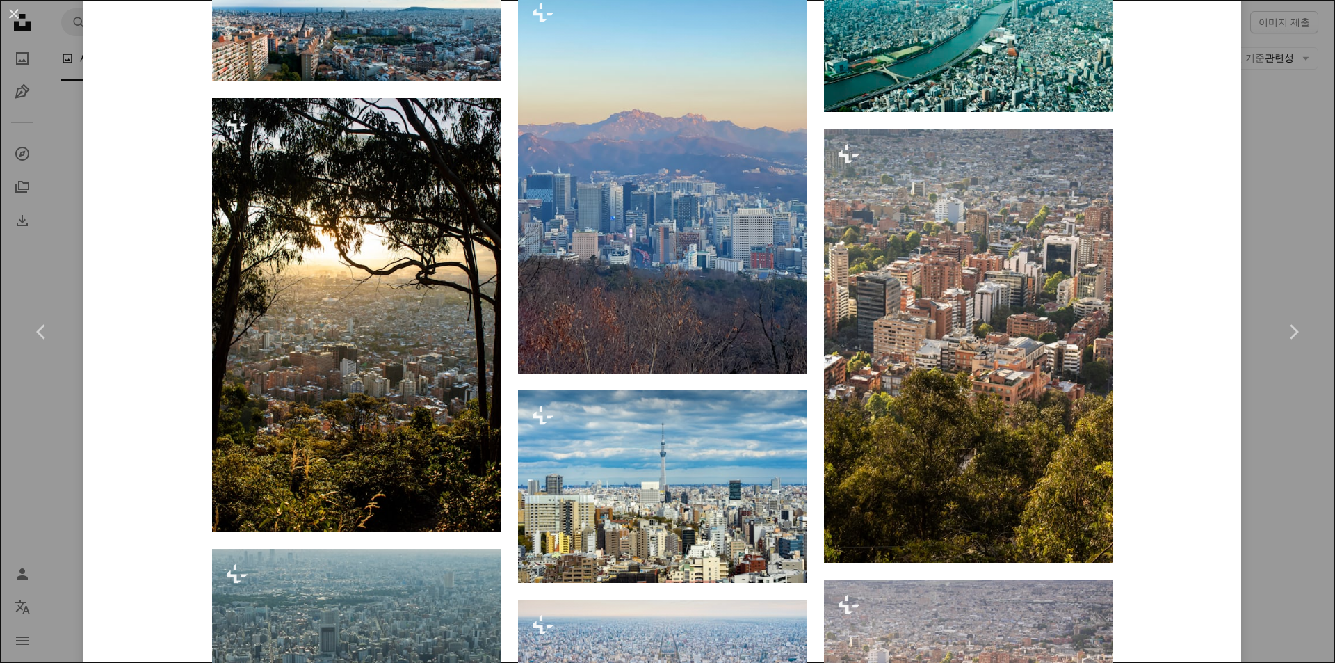
click at [972, 187] on div "An X shape Chevron left Chevron right Getty Images Unsplash+ 용 A heart A plus s…" at bounding box center [667, 331] width 1335 height 663
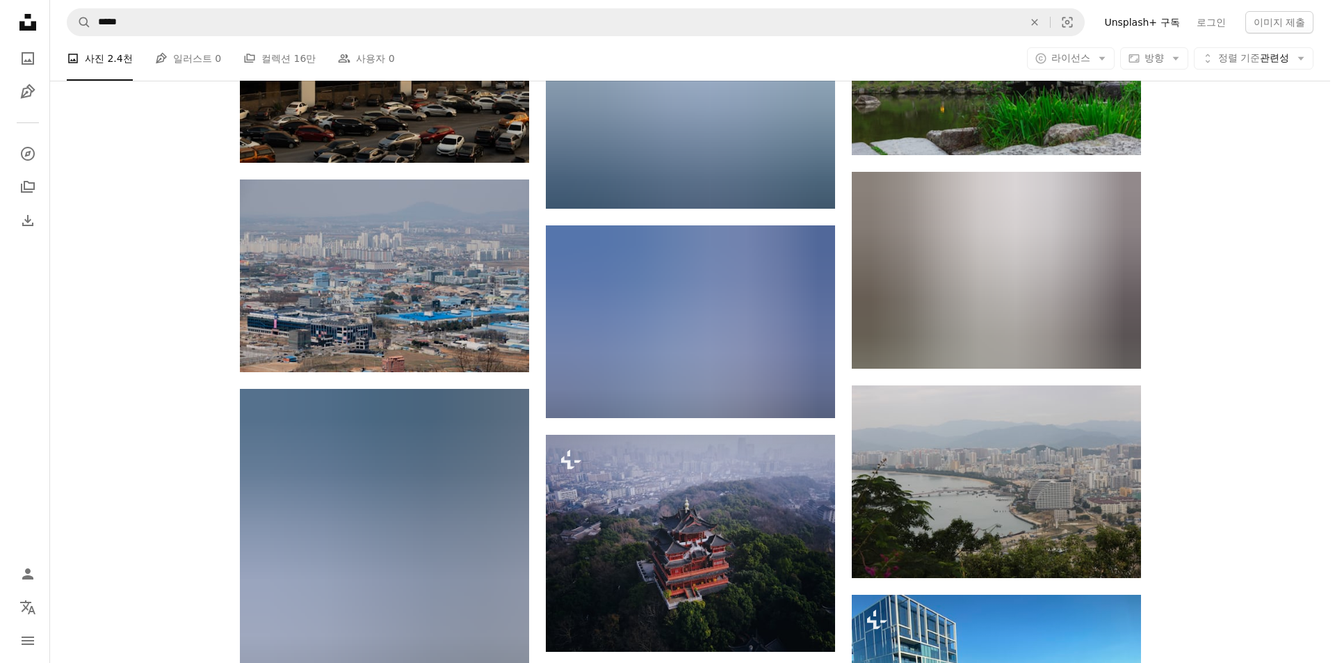
scroll to position [13638, 0]
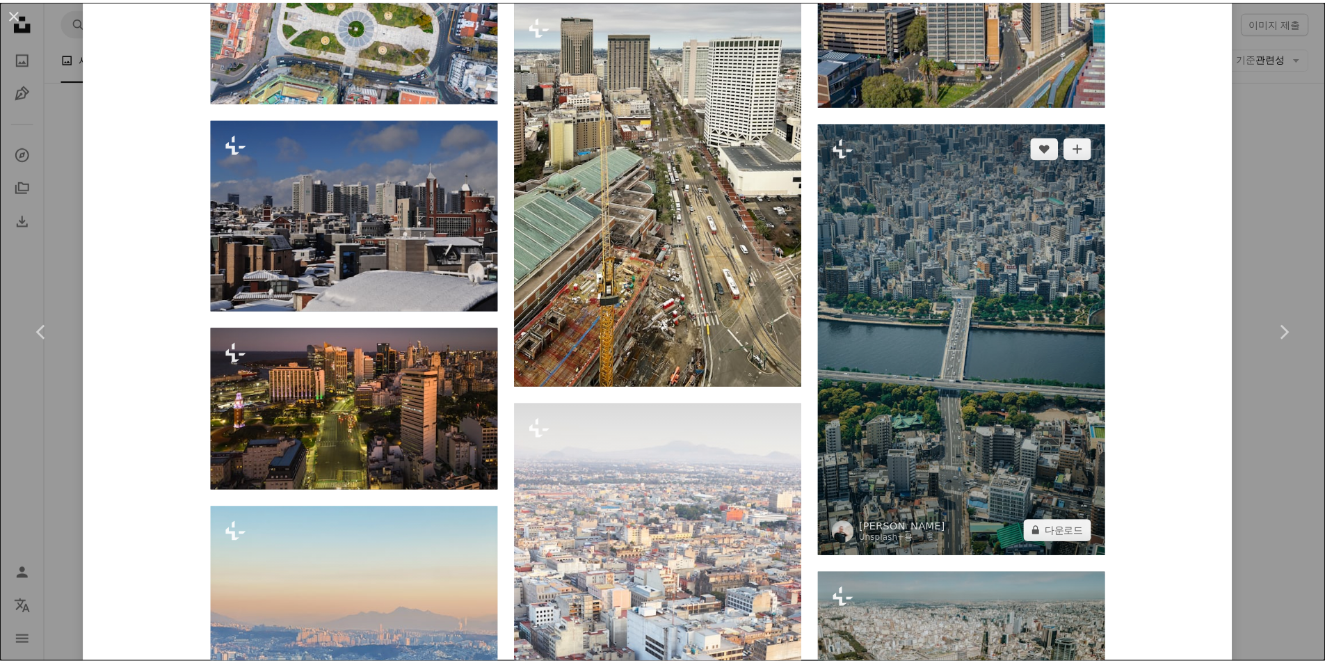
scroll to position [2712, 0]
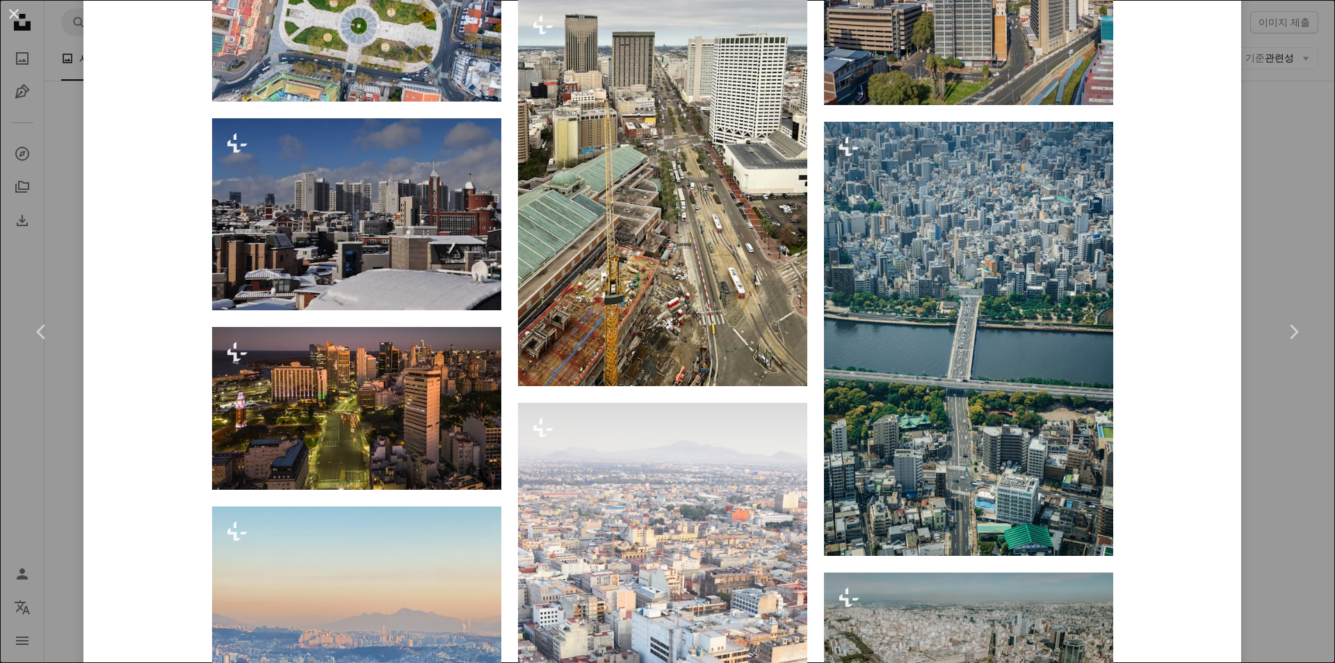
click at [972, 156] on div "An X shape Chevron left Chevron right Rolands Varsbergs Unsplash+ 용 A heart A p…" at bounding box center [667, 331] width 1335 height 663
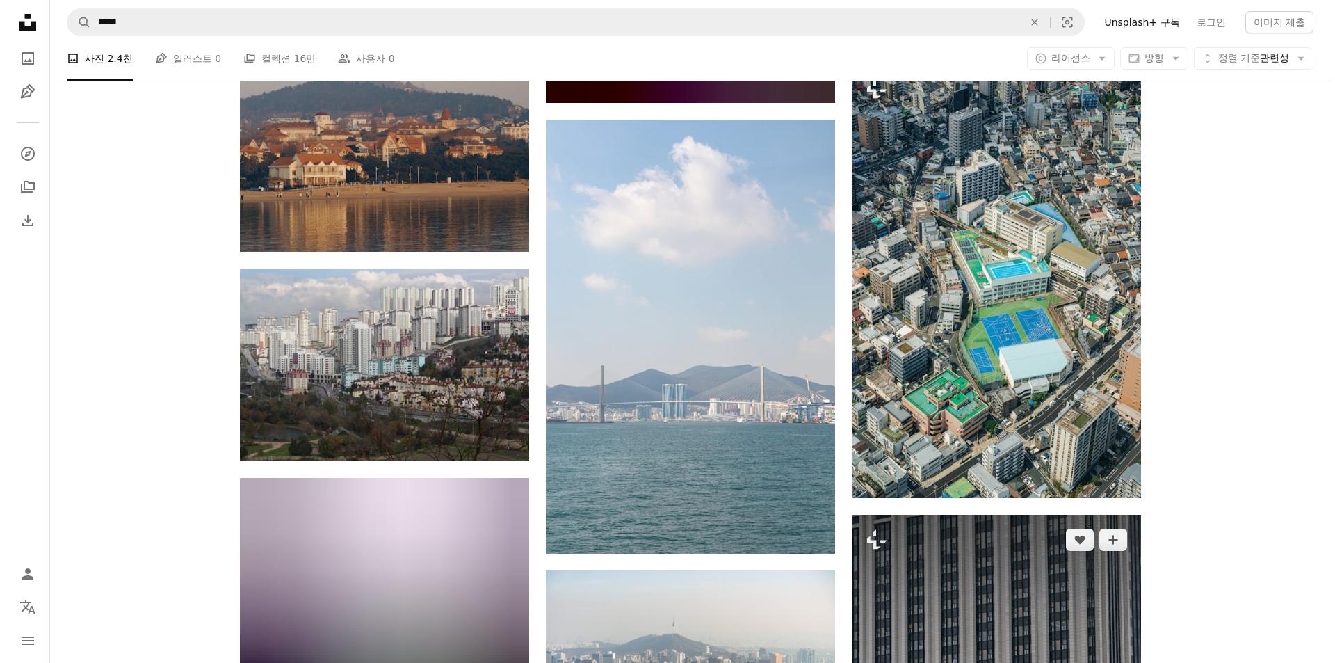
scroll to position [14751, 0]
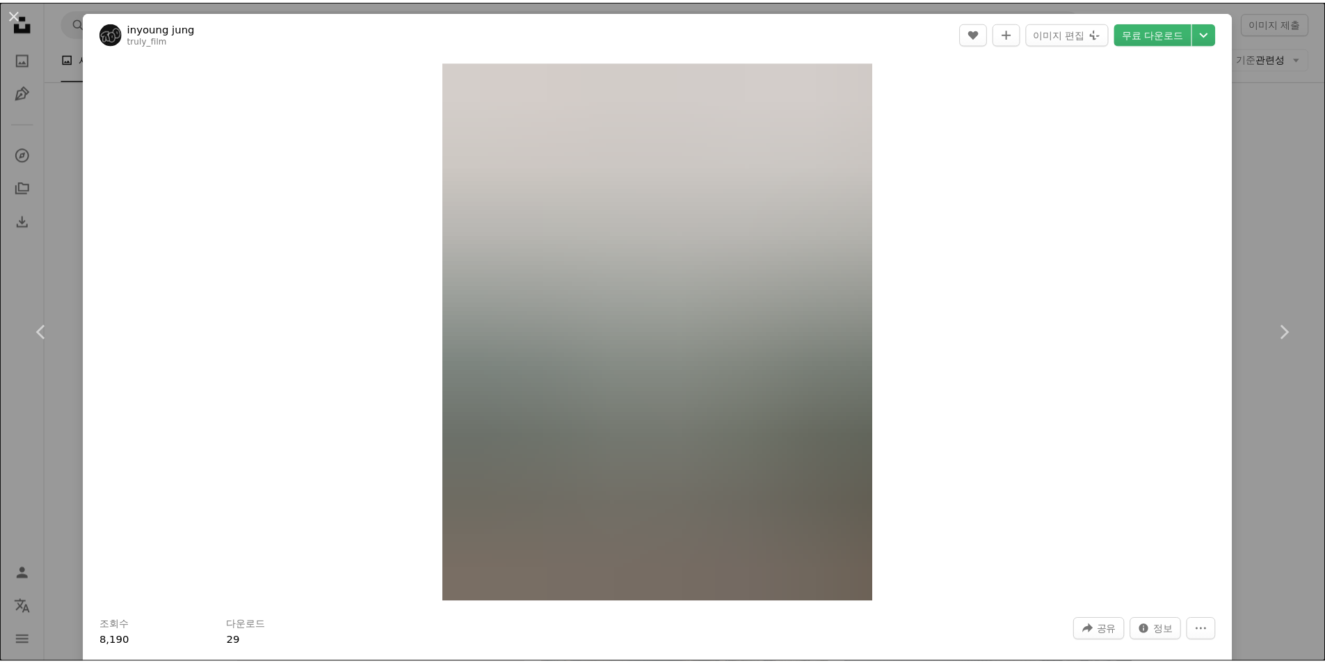
scroll to position [139, 0]
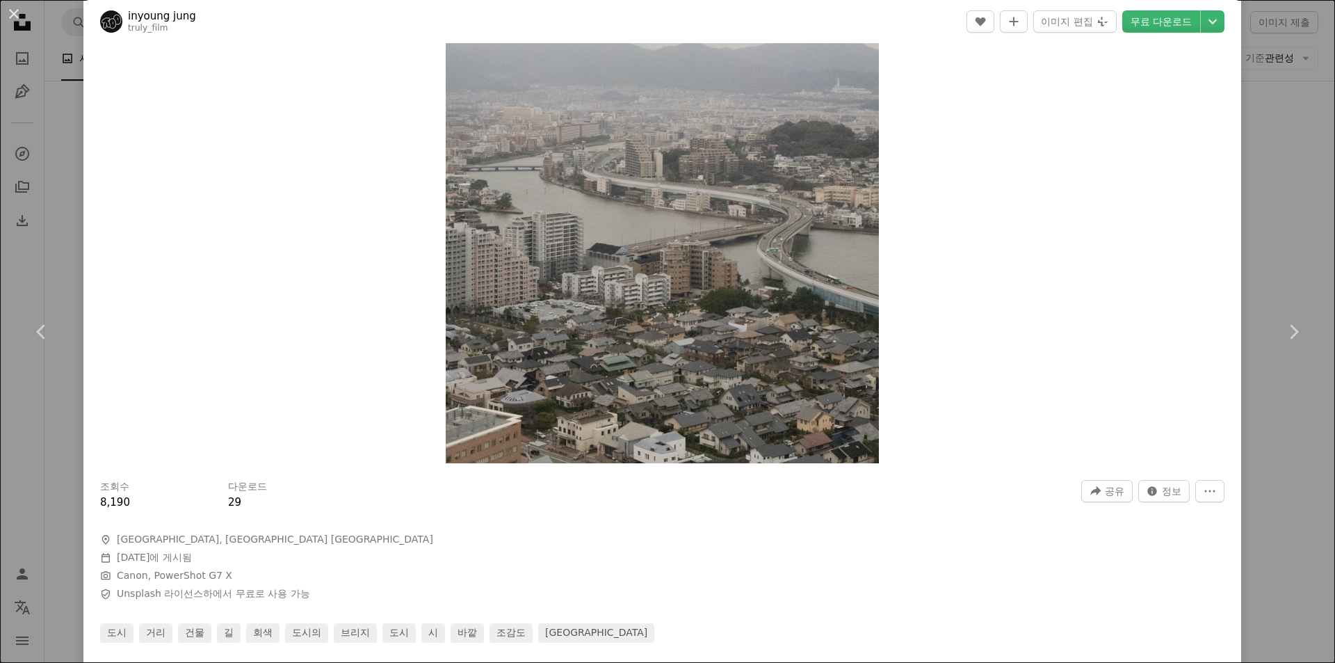
click at [972, 195] on div "An X shape Chevron left Chevron right inyoung jung truly_film A heart A plus si…" at bounding box center [667, 331] width 1335 height 663
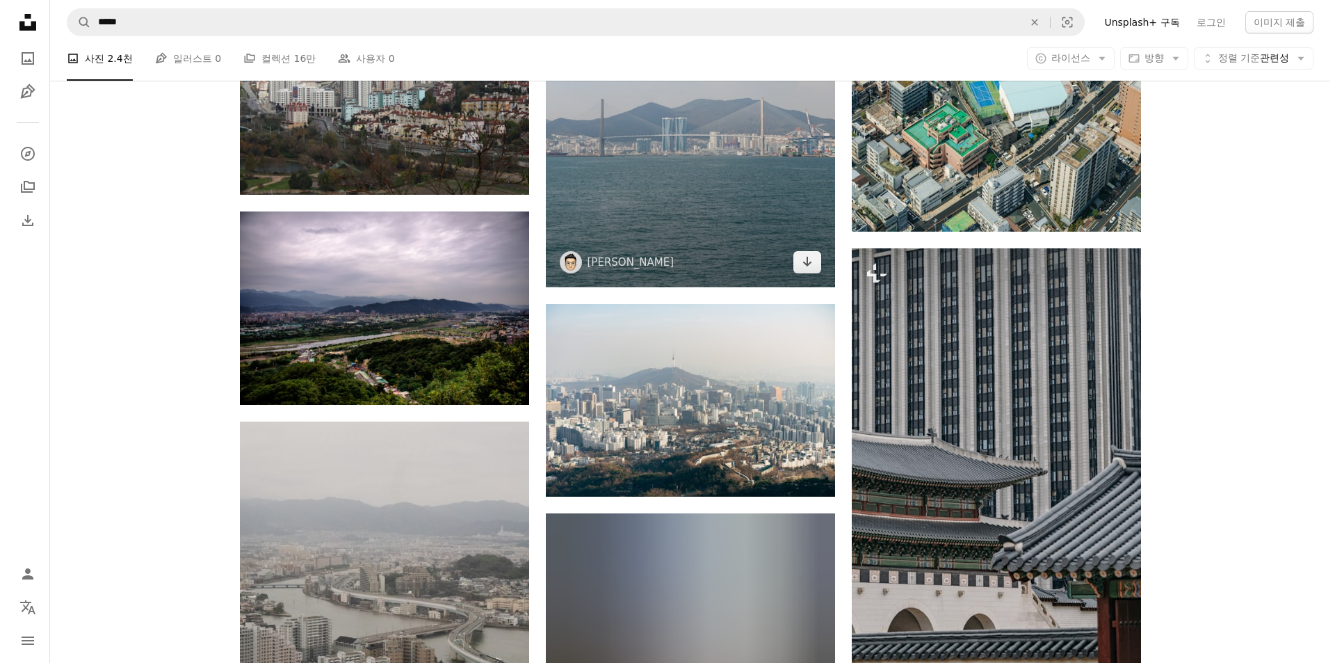
scroll to position [14959, 0]
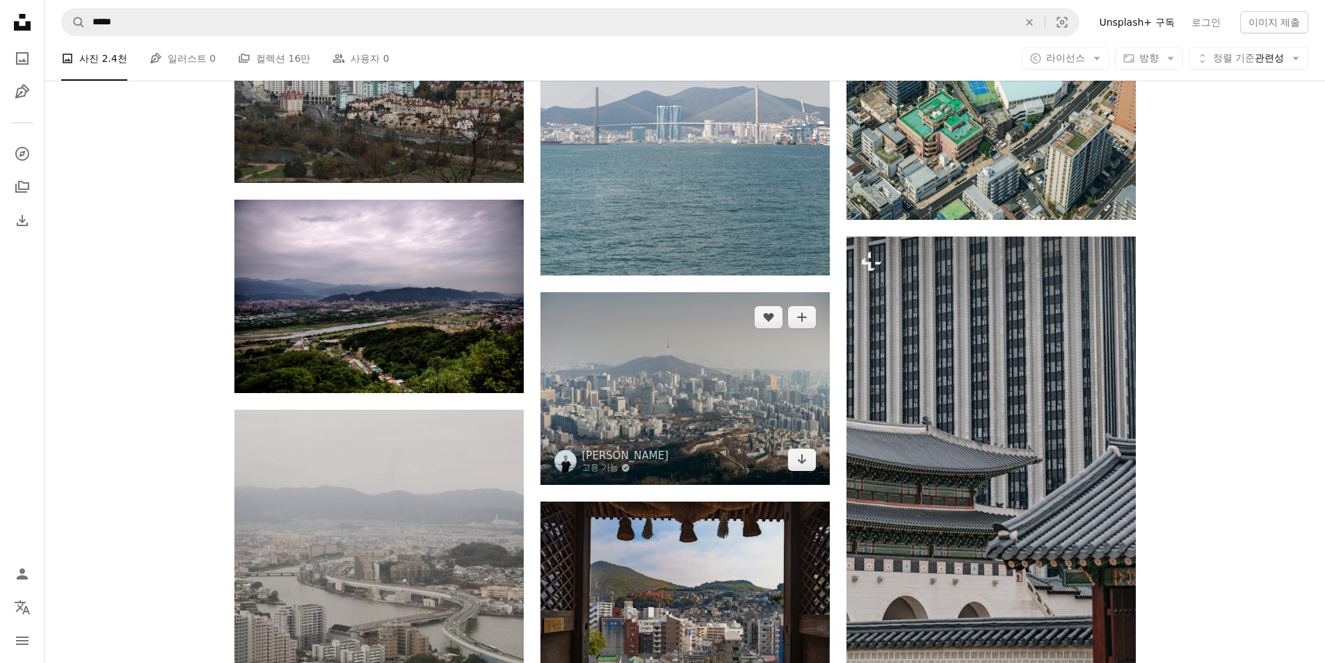
click at [727, 292] on img at bounding box center [684, 388] width 289 height 193
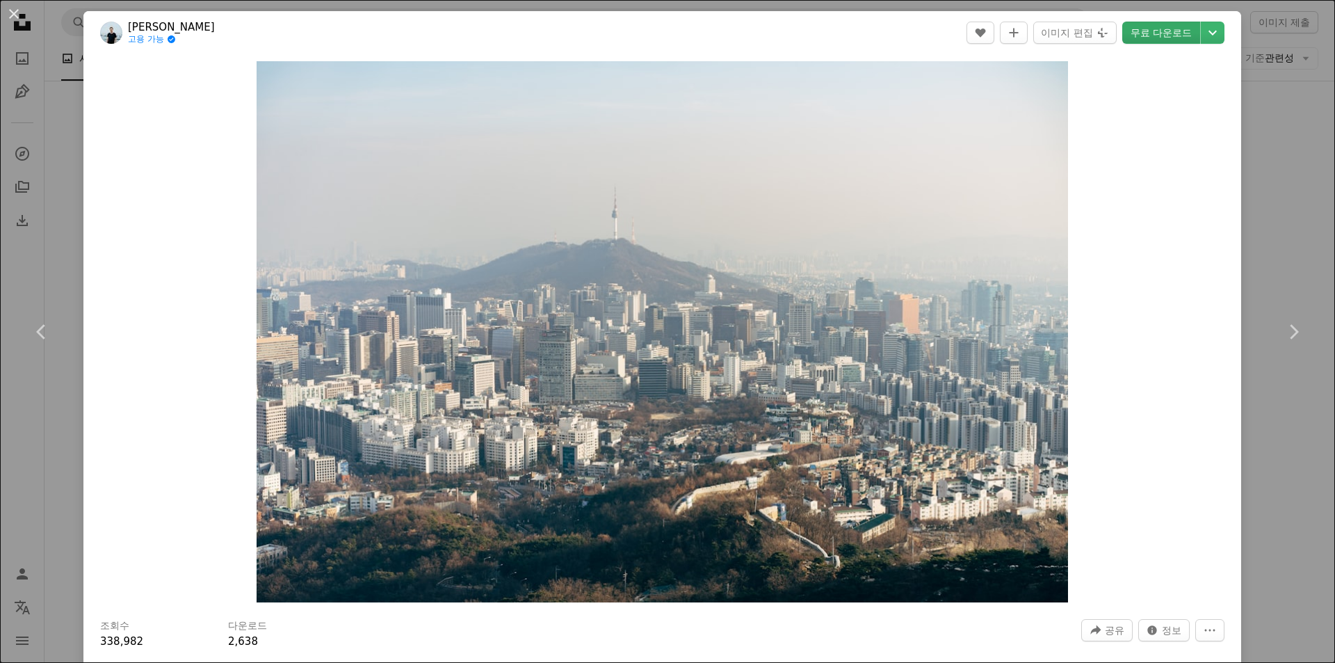
click at [972, 33] on link "무료 다운로드" at bounding box center [1162, 33] width 78 height 22
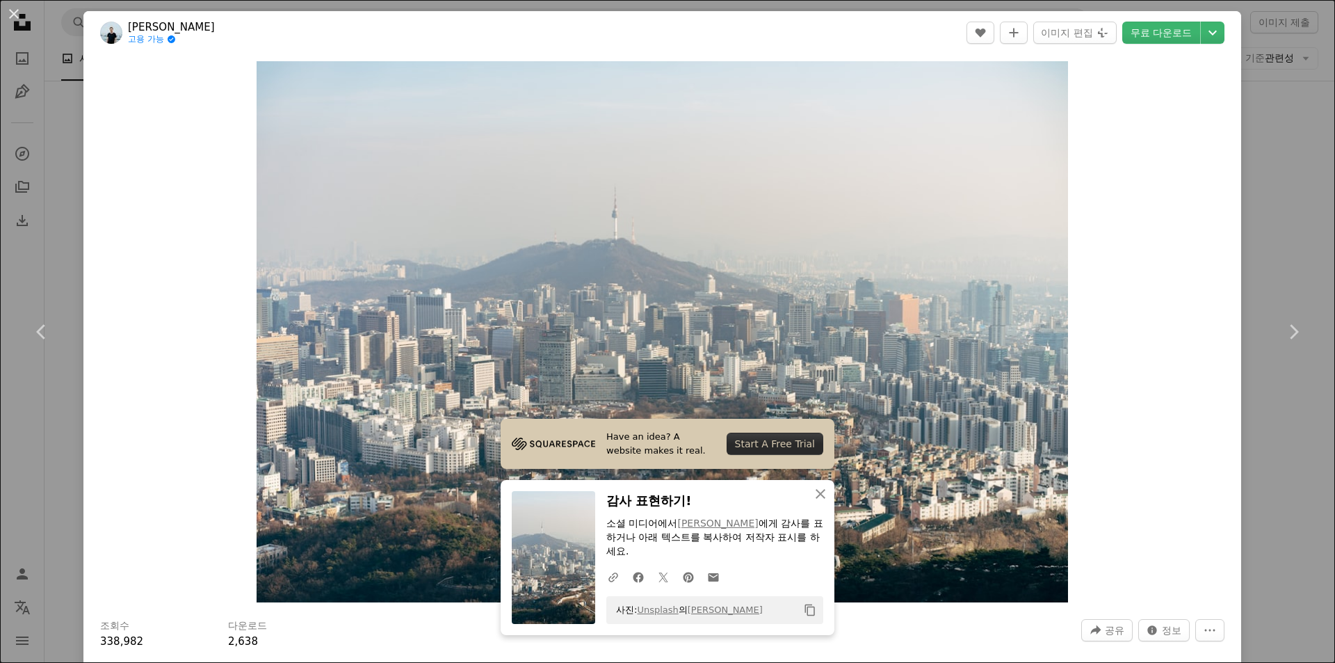
click at [972, 218] on div "An X shape Chevron left Chevron right [PERSON_NAME] 고용 가능 A checkmark inside of…" at bounding box center [667, 331] width 1335 height 663
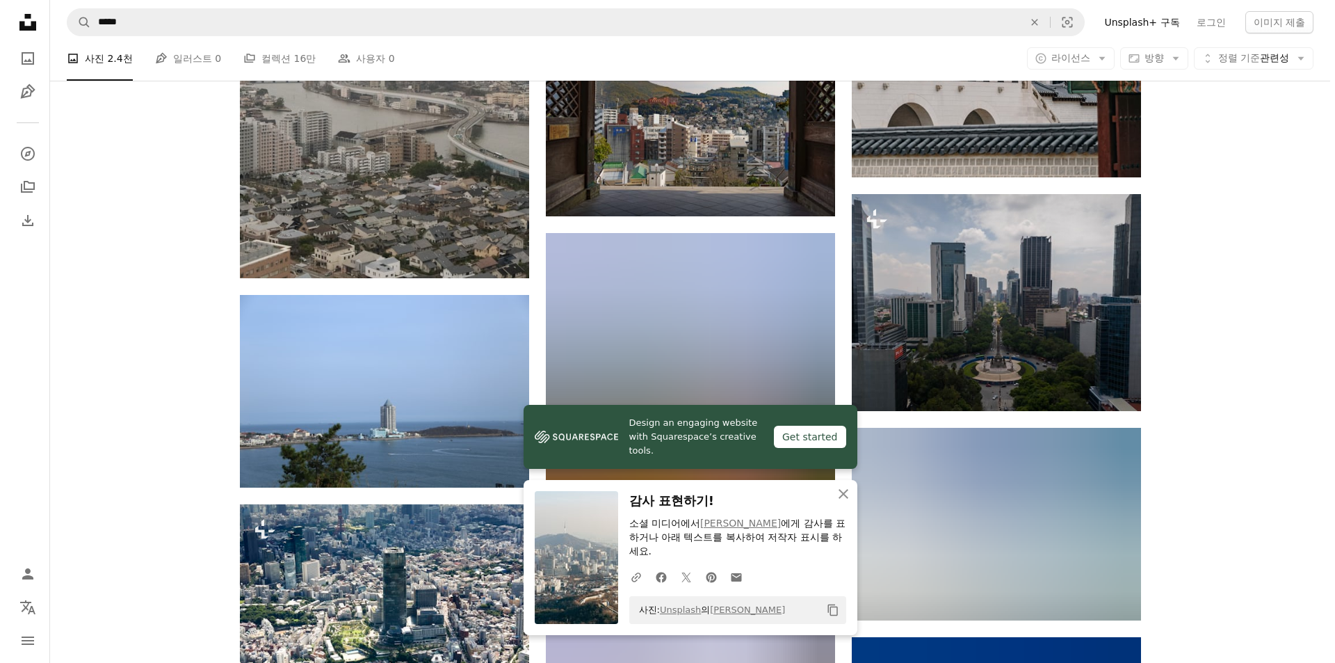
scroll to position [15446, 0]
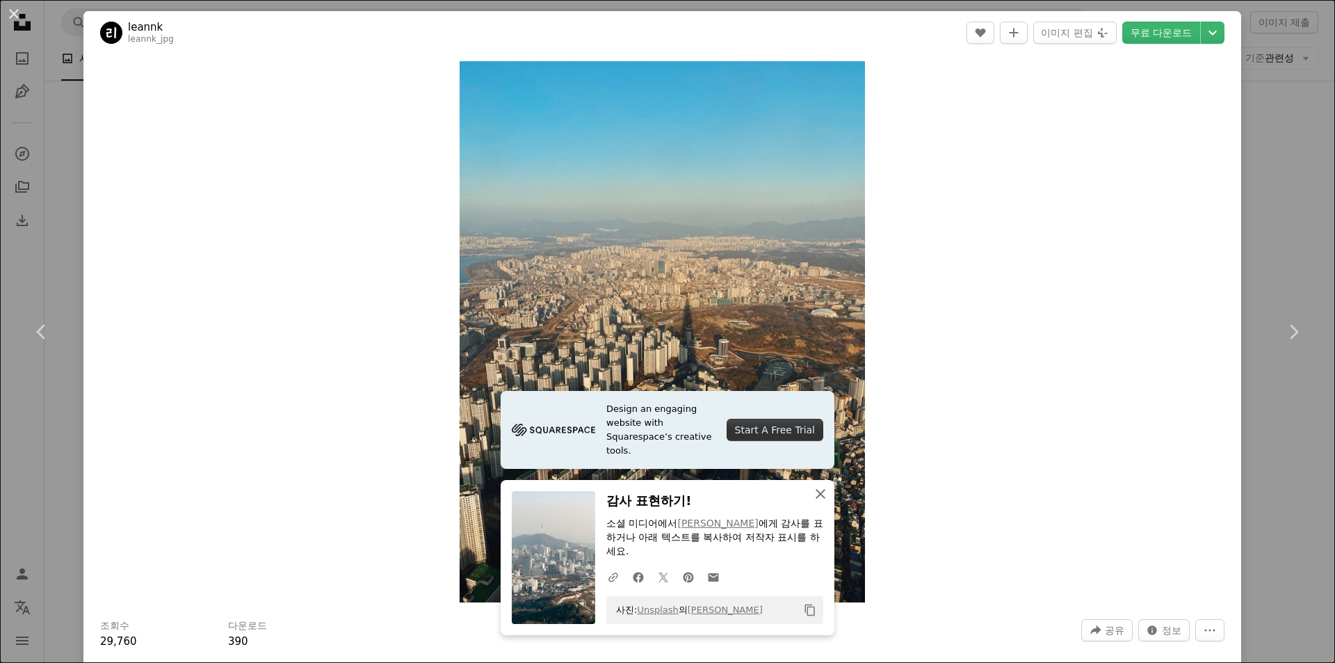
click at [819, 490] on icon "button" at bounding box center [821, 494] width 10 height 10
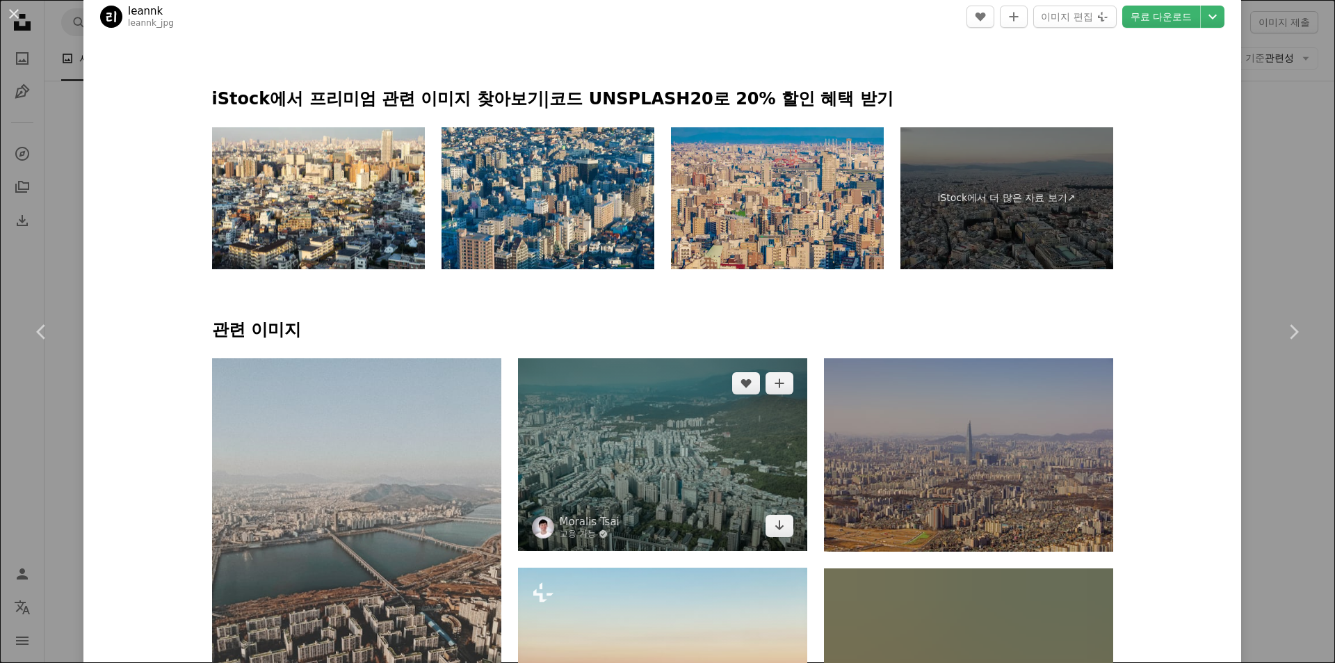
scroll to position [695, 0]
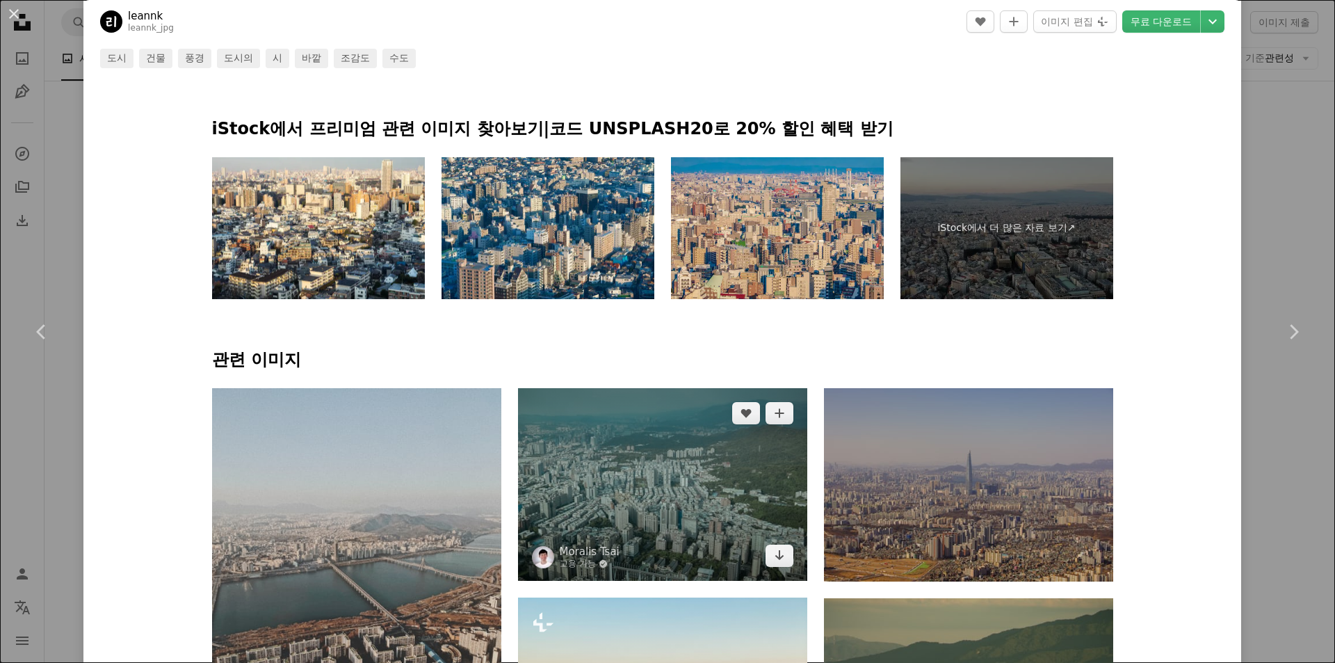
click at [623, 388] on img at bounding box center [662, 484] width 289 height 193
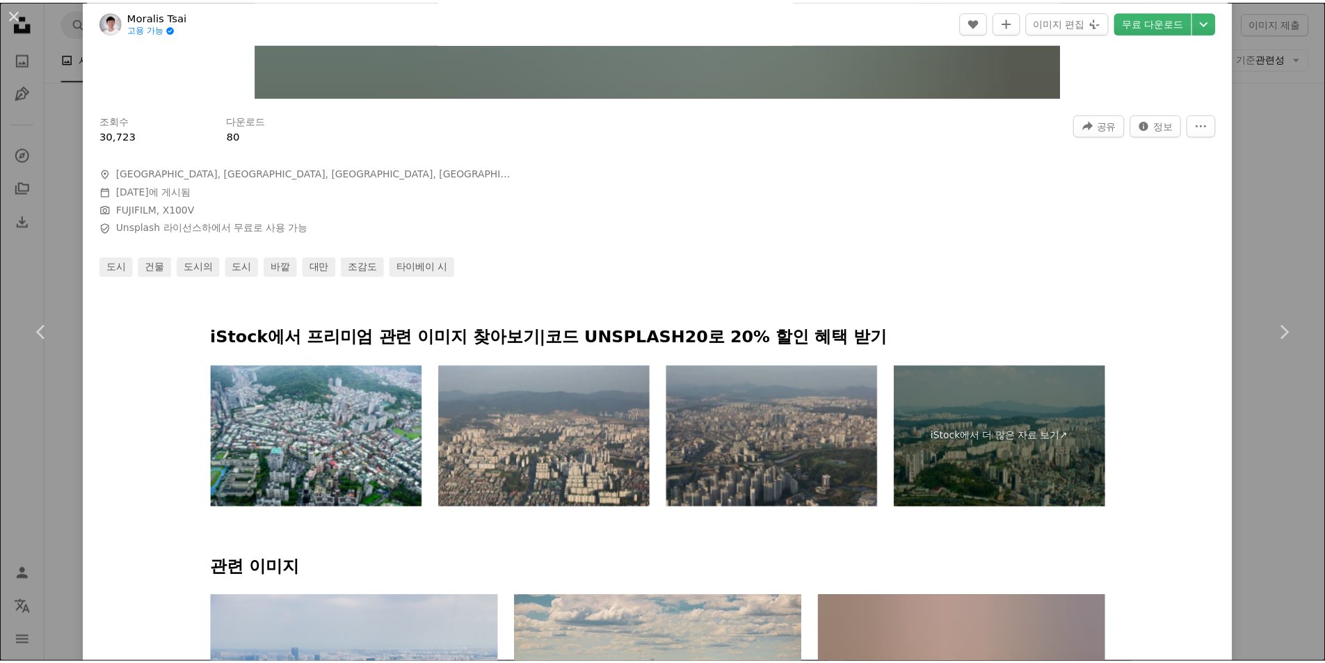
scroll to position [487, 0]
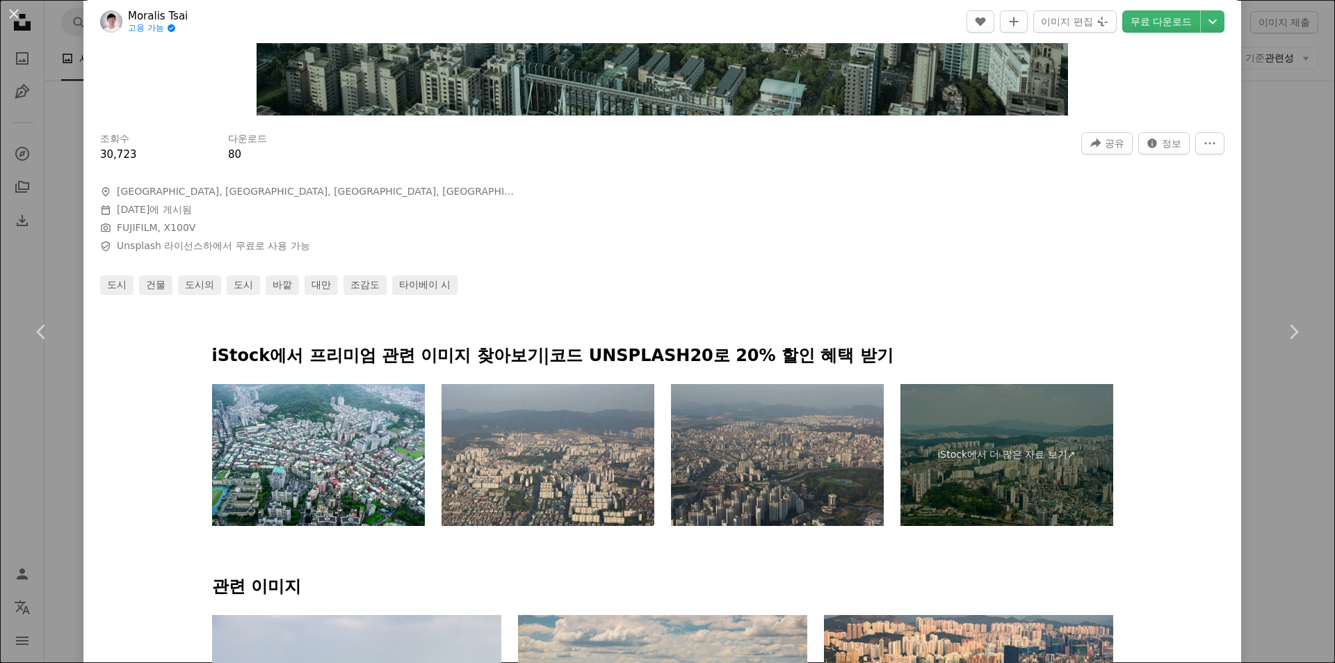
click at [17, 15] on button "An X shape" at bounding box center [14, 14] width 17 height 17
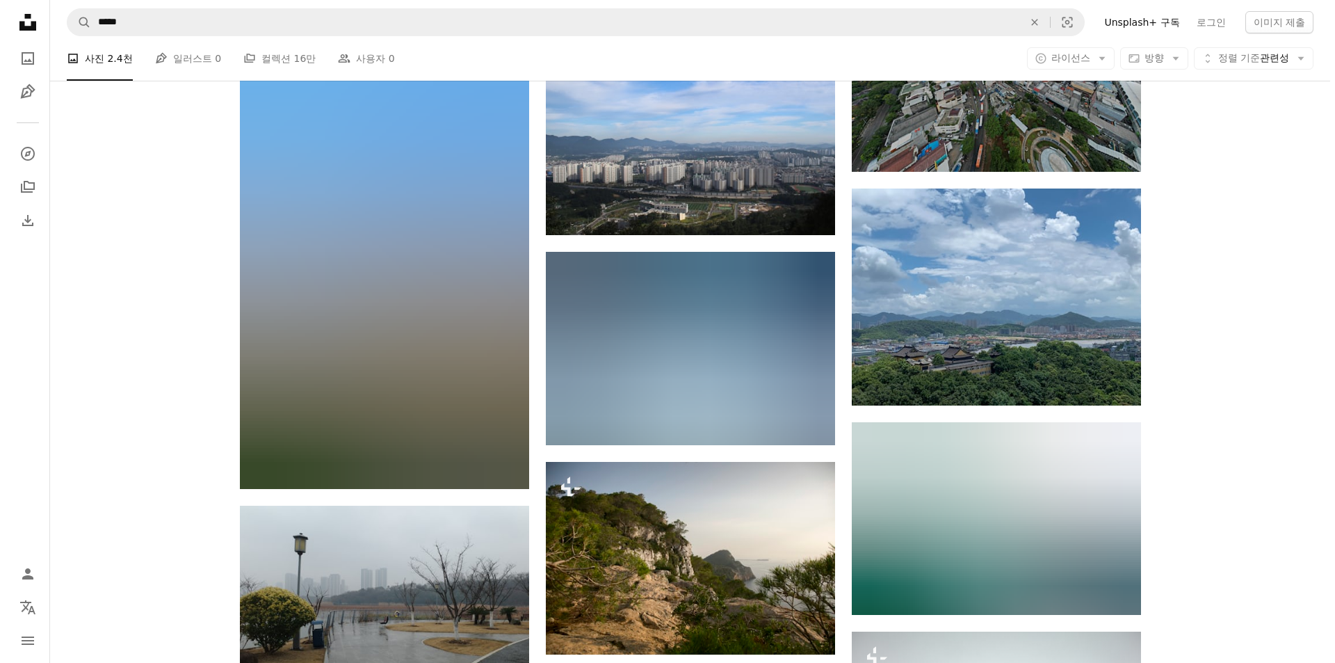
scroll to position [19341, 0]
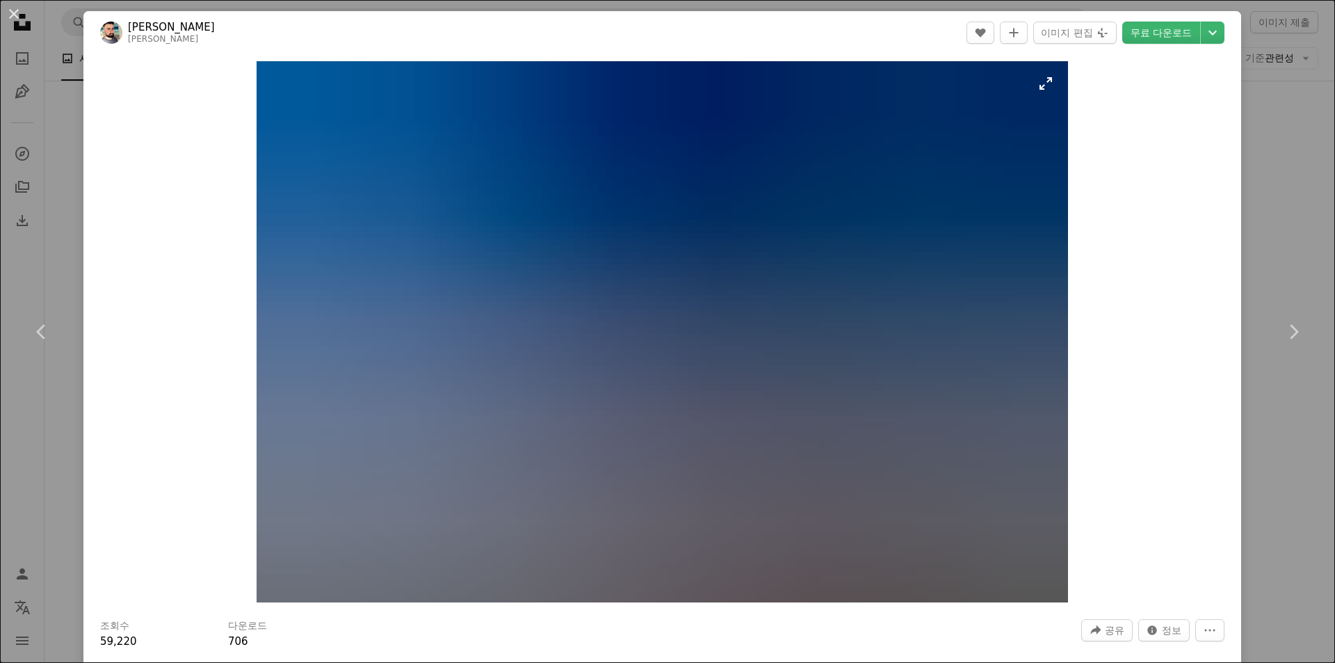
scroll to position [139, 0]
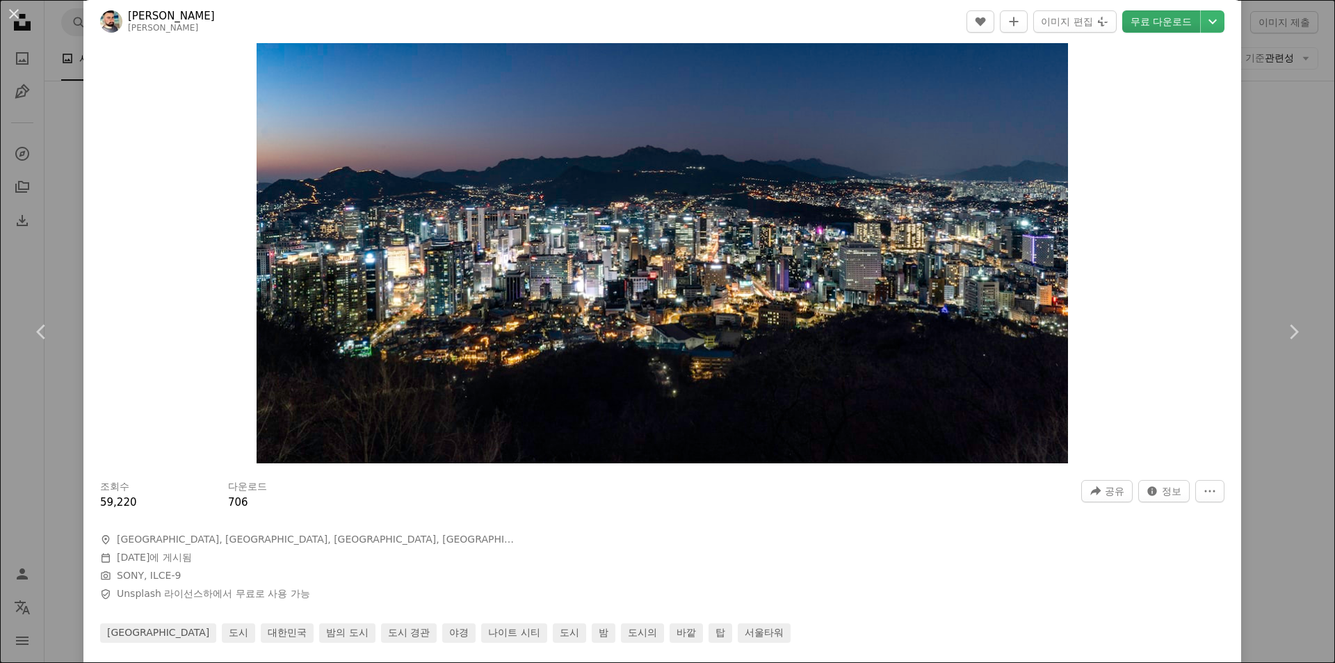
click at [972, 18] on link "무료 다운로드" at bounding box center [1162, 21] width 78 height 22
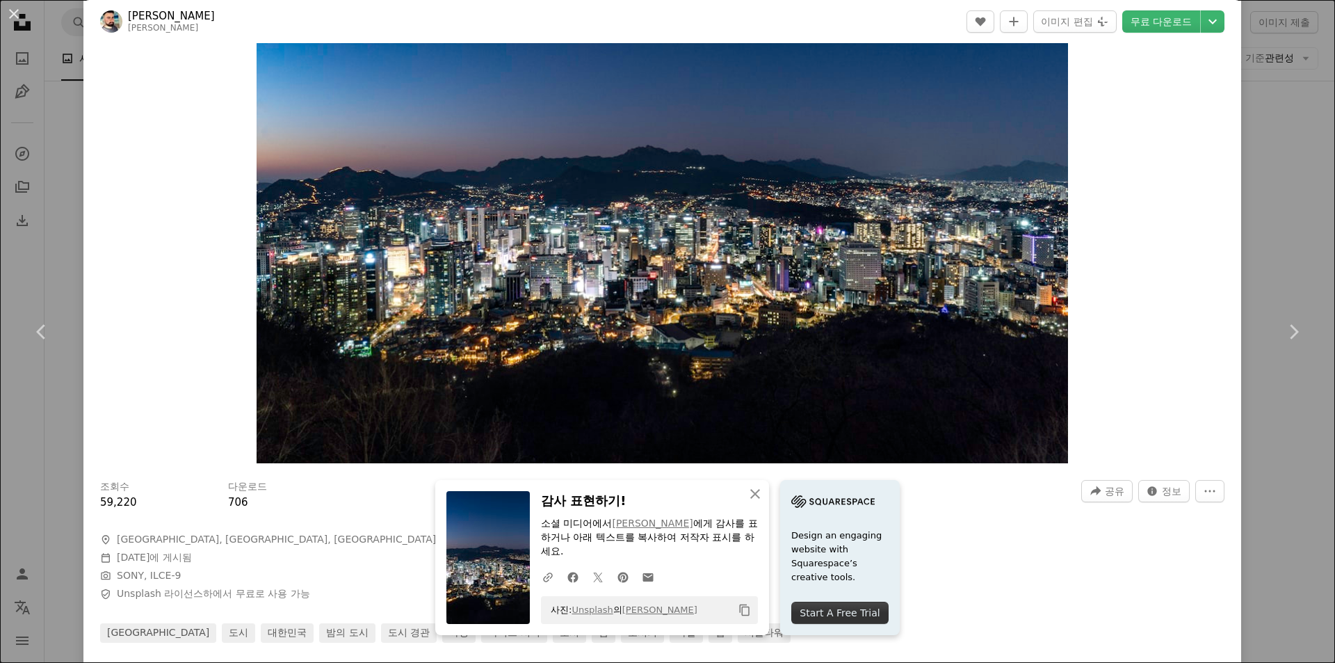
click at [972, 407] on div "Zoom in" at bounding box center [662, 192] width 1158 height 555
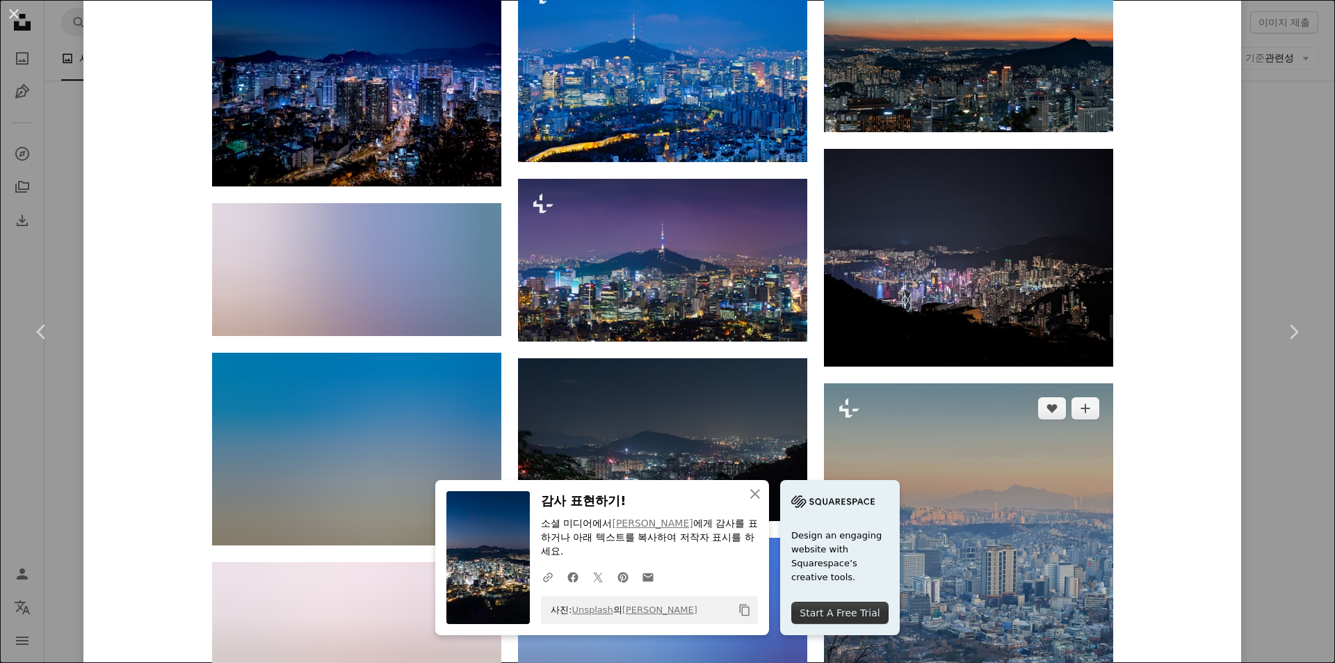
scroll to position [1391, 0]
